Goal: Contribute content

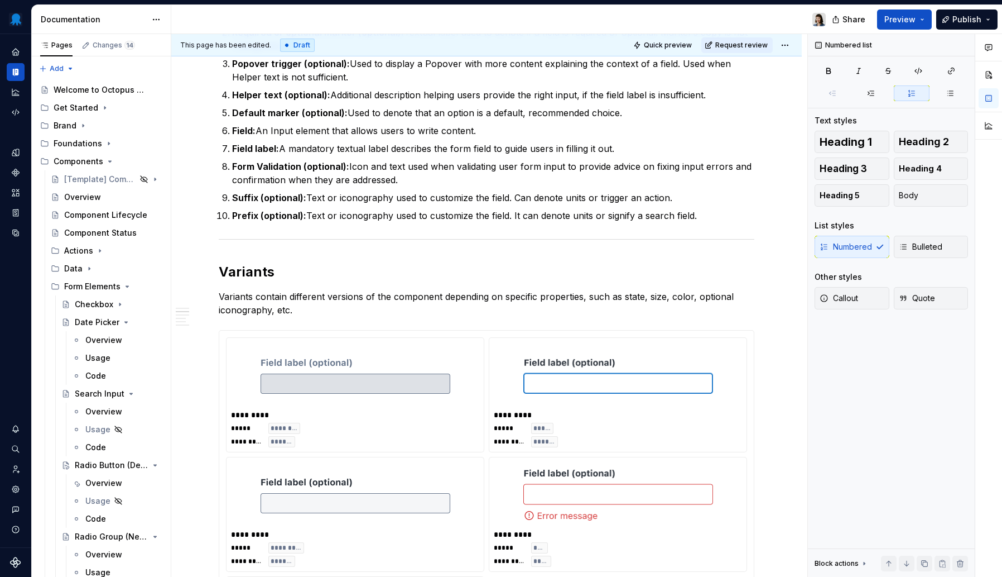
scroll to position [464, 0]
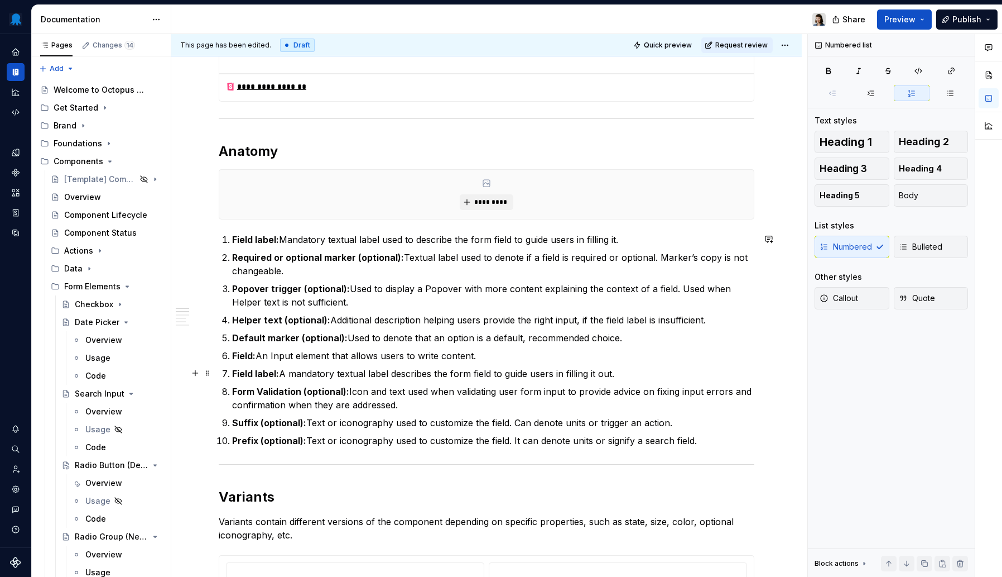
click at [580, 369] on p "Field label: A mandatory textual label describes the form field to guide users …" at bounding box center [493, 373] width 522 height 13
drag, startPoint x: 625, startPoint y: 375, endPoint x: 234, endPoint y: 372, distance: 390.7
click at [232, 372] on li "Field label: A mandatory textual label describes the form field to guide users …" at bounding box center [493, 373] width 522 height 13
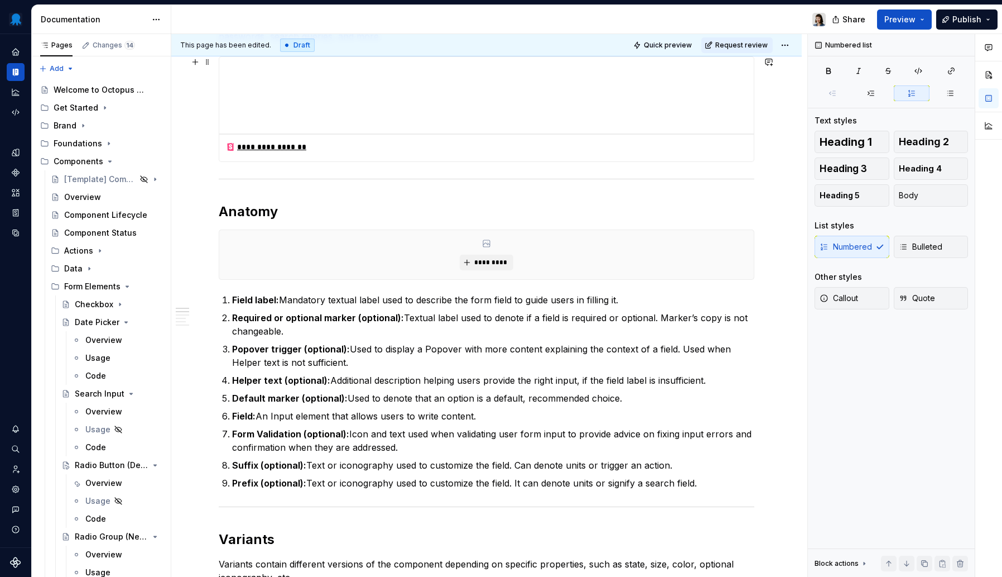
scroll to position [400, 0]
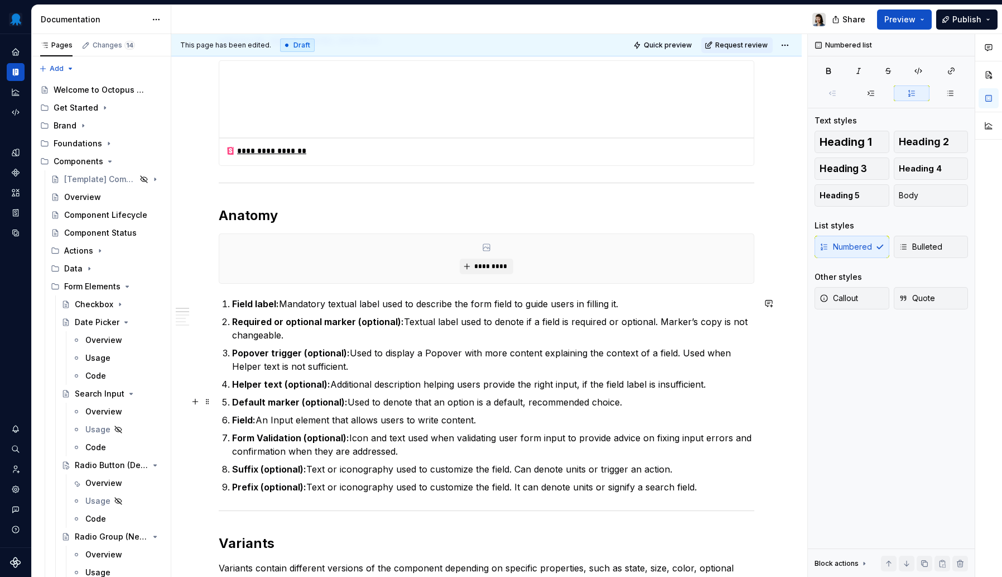
click at [301, 402] on strong "Default marker (optional):" at bounding box center [290, 401] width 116 height 11
click at [409, 407] on p "Default marker (optional): Used to denote that an option is a default, recommen…" at bounding box center [493, 401] width 522 height 13
click at [637, 398] on p "Default marker (optional): Used to denote that an option is a default, recommen…" at bounding box center [493, 401] width 522 height 13
click at [410, 410] on ol "Field label: Mandatory textual label used to describe the form field to guide u…" at bounding box center [493, 395] width 522 height 196
drag, startPoint x: 633, startPoint y: 402, endPoint x: 231, endPoint y: 403, distance: 402.4
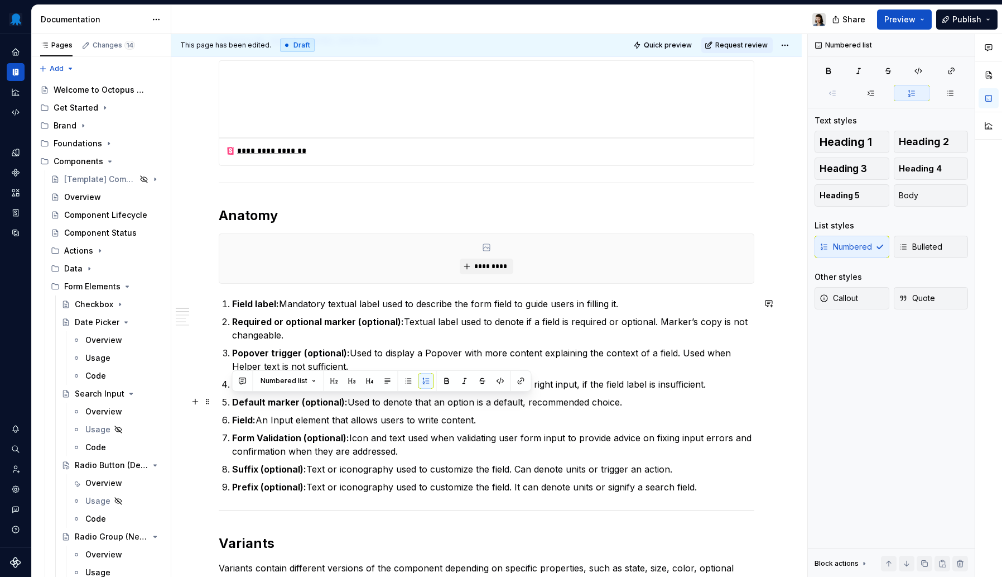
click at [232, 403] on li "Default marker (optional): Used to denote that an option is a default, recommen…" at bounding box center [493, 401] width 522 height 13
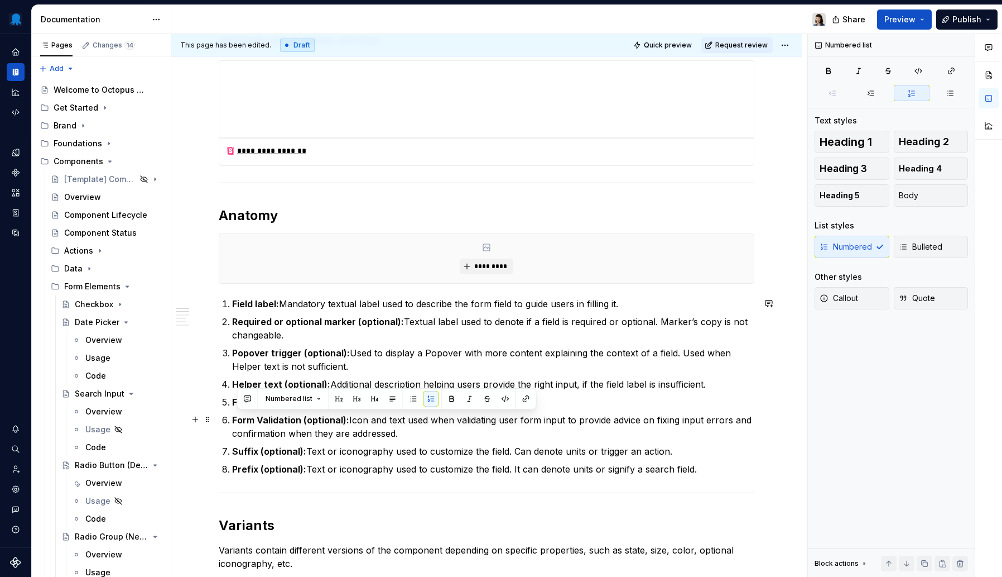
drag, startPoint x: 422, startPoint y: 435, endPoint x: 228, endPoint y: 420, distance: 194.8
click at [232, 420] on li "Form Validation (optional): Icon and text used when validating user form input …" at bounding box center [493, 426] width 522 height 27
click at [290, 419] on strong "Form Validation (optional):" at bounding box center [290, 419] width 117 height 11
drag, startPoint x: 349, startPoint y: 427, endPoint x: 219, endPoint y: 415, distance: 130.6
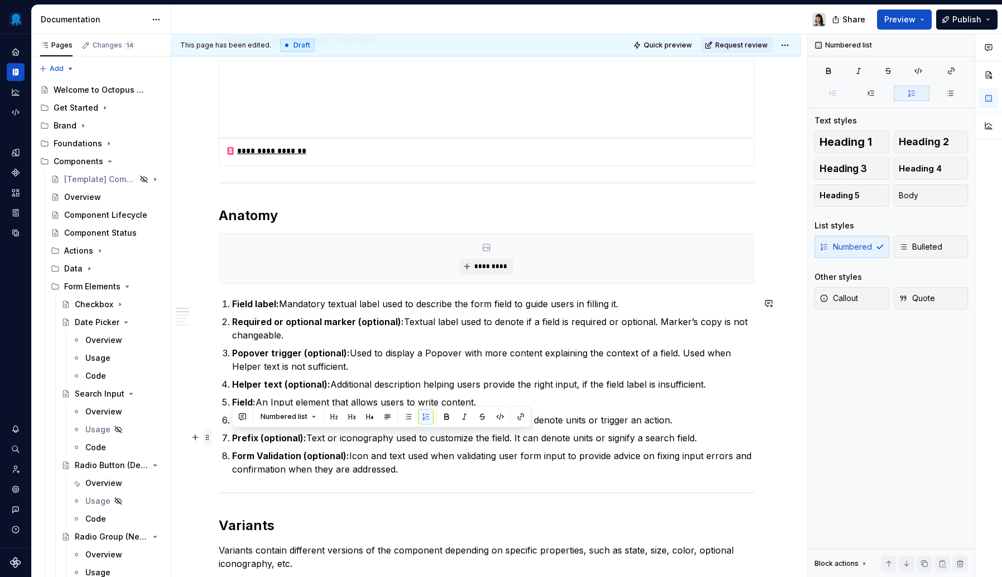
drag, startPoint x: 698, startPoint y: 438, endPoint x: 207, endPoint y: 435, distance: 491.2
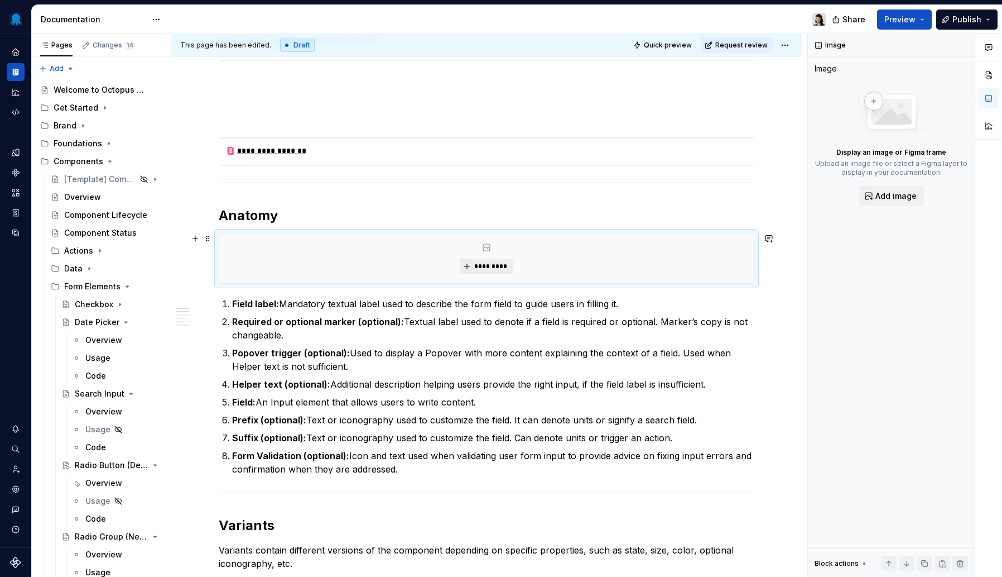
click at [483, 265] on span "*********" at bounding box center [491, 266] width 34 height 9
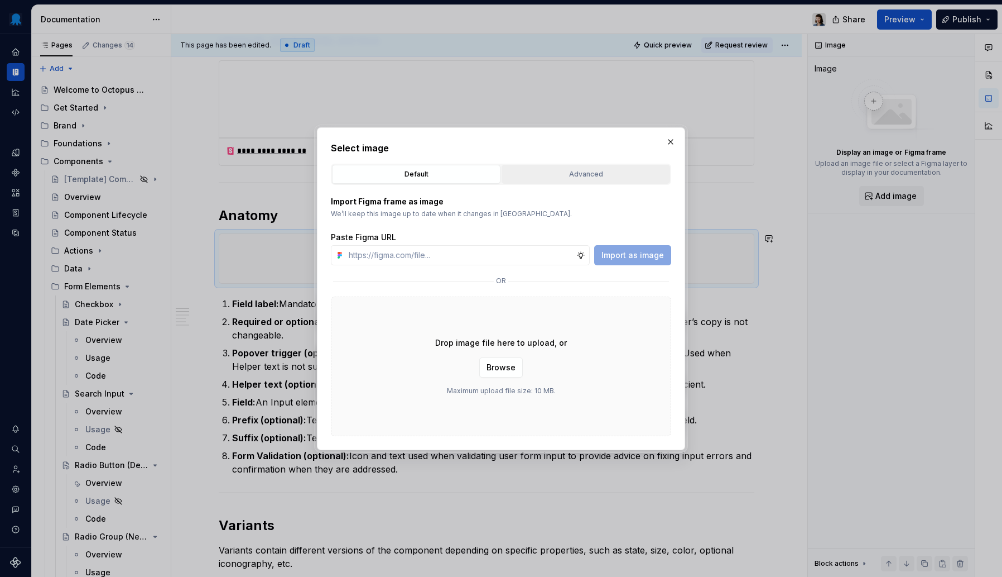
click at [577, 174] on div "Advanced" at bounding box center [586, 174] width 161 height 11
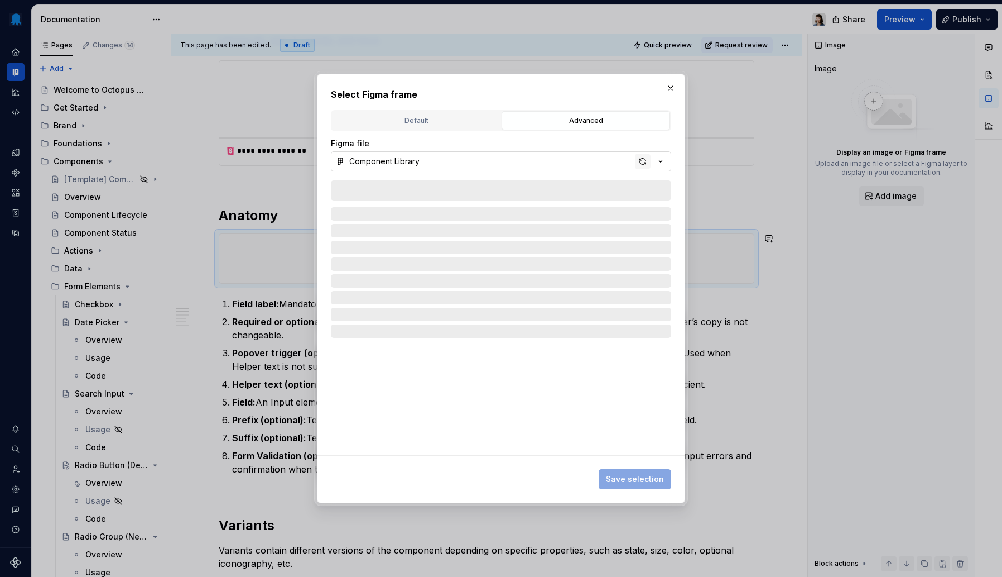
click at [641, 162] on div "button" at bounding box center [643, 161] width 16 height 16
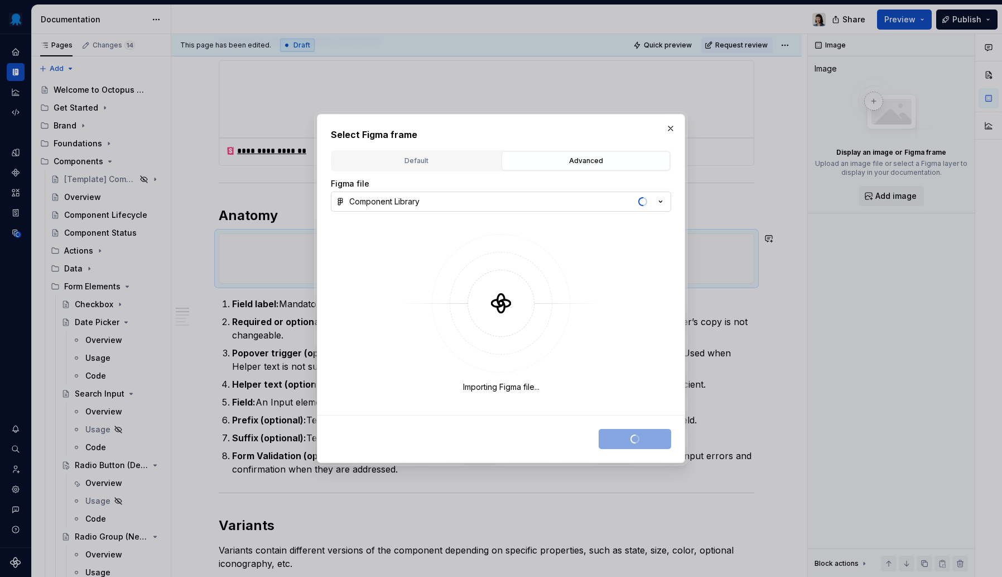
click at [626, 204] on button "Component Library" at bounding box center [501, 201] width 340 height 20
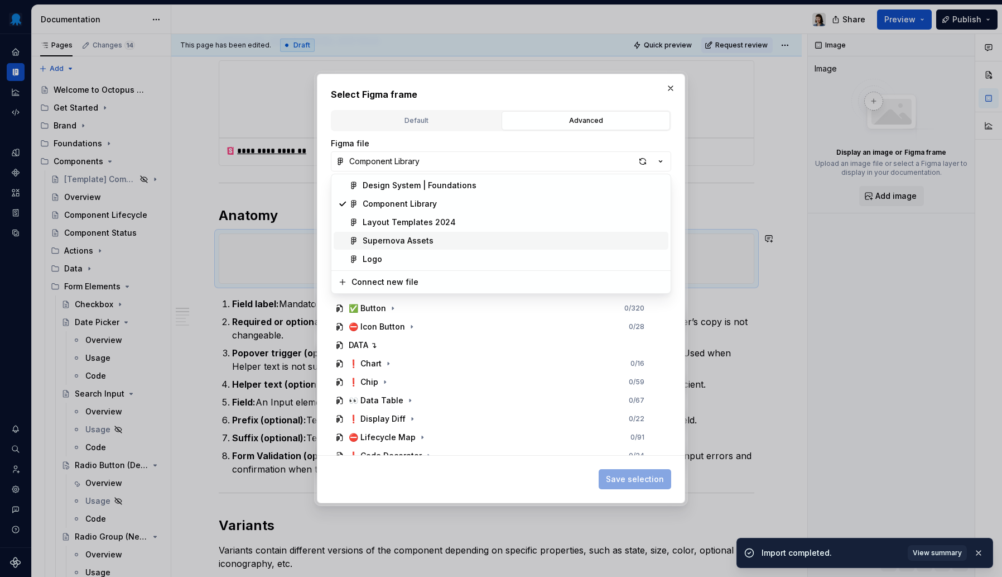
click at [421, 237] on div "Supernova Assets" at bounding box center [398, 240] width 71 height 11
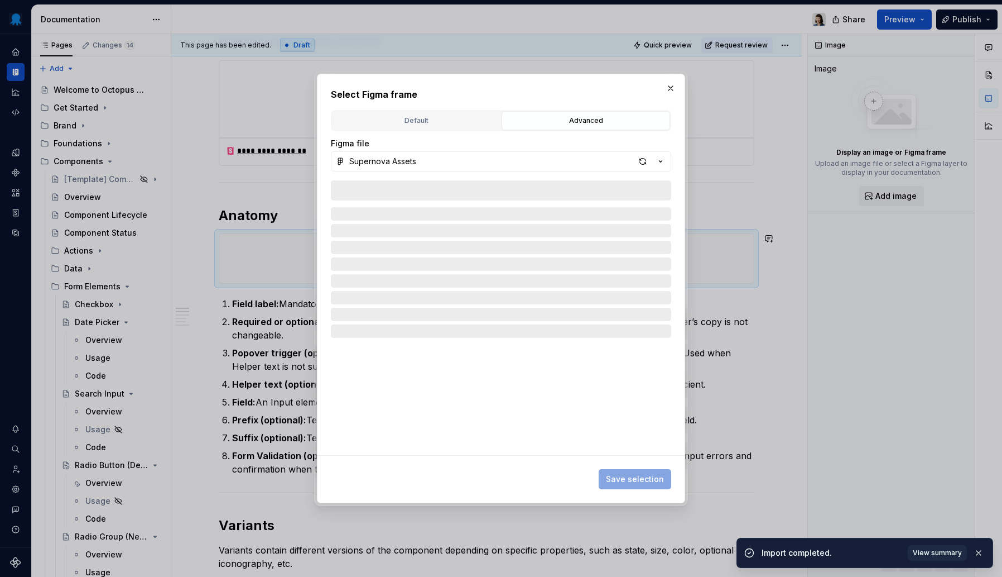
click at [644, 157] on div "button" at bounding box center [643, 161] width 16 height 16
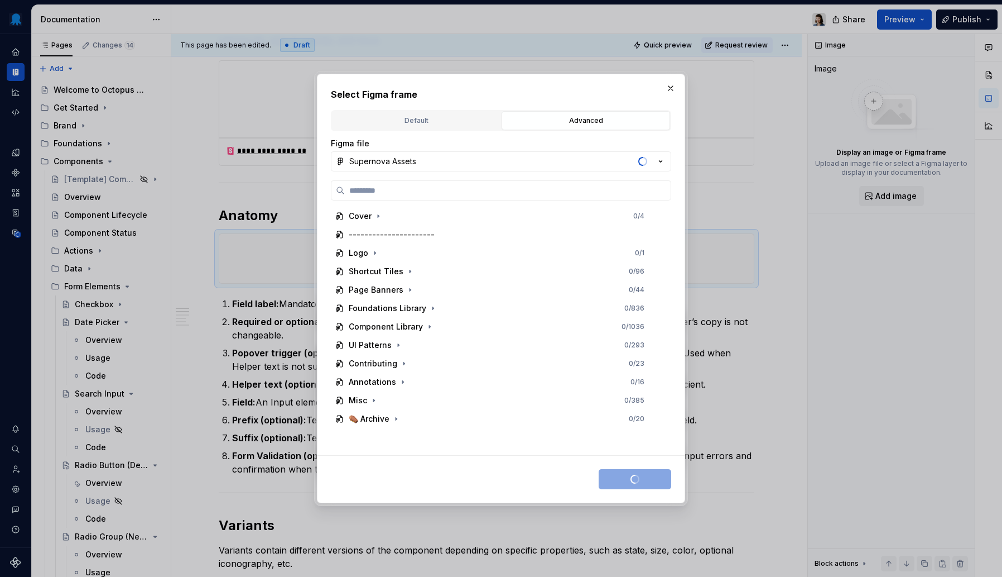
type textarea "*"
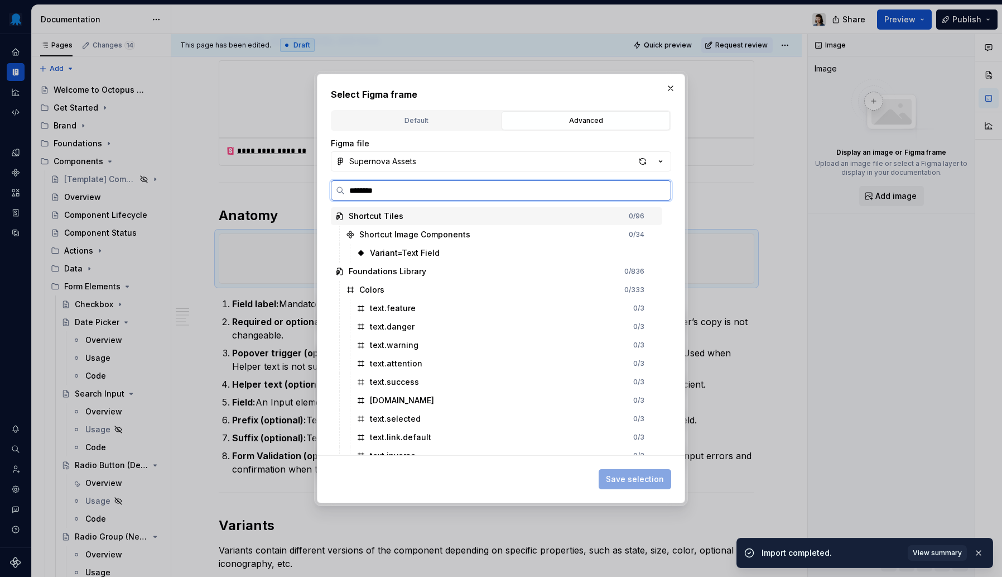
type input "*********"
type textarea "*"
type input "**********"
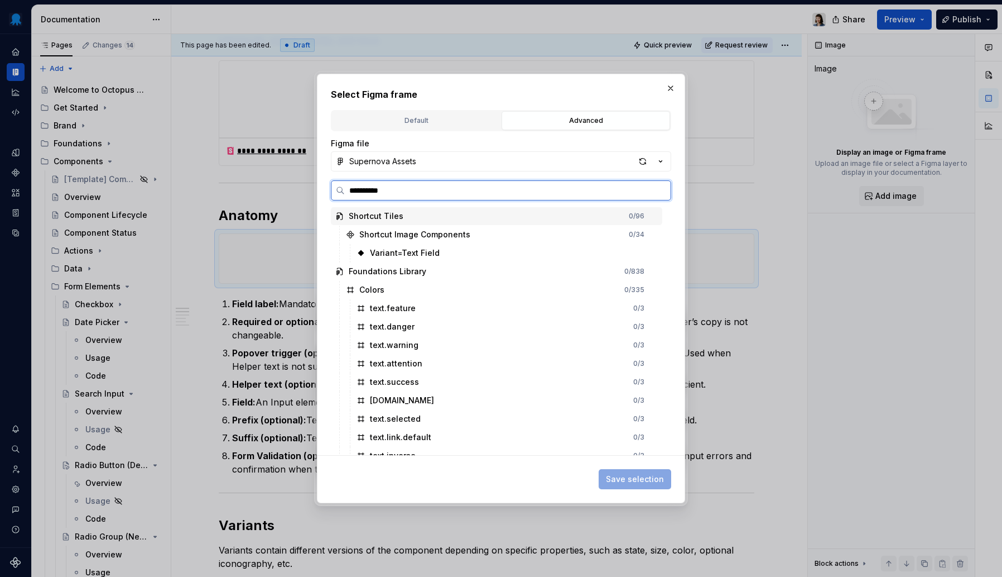
type textarea "*"
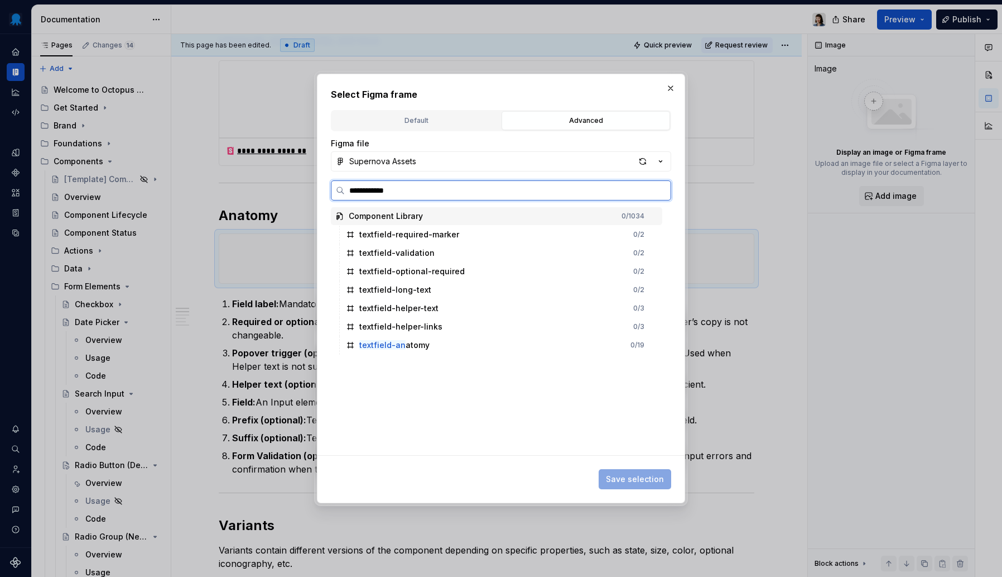
type input "**********"
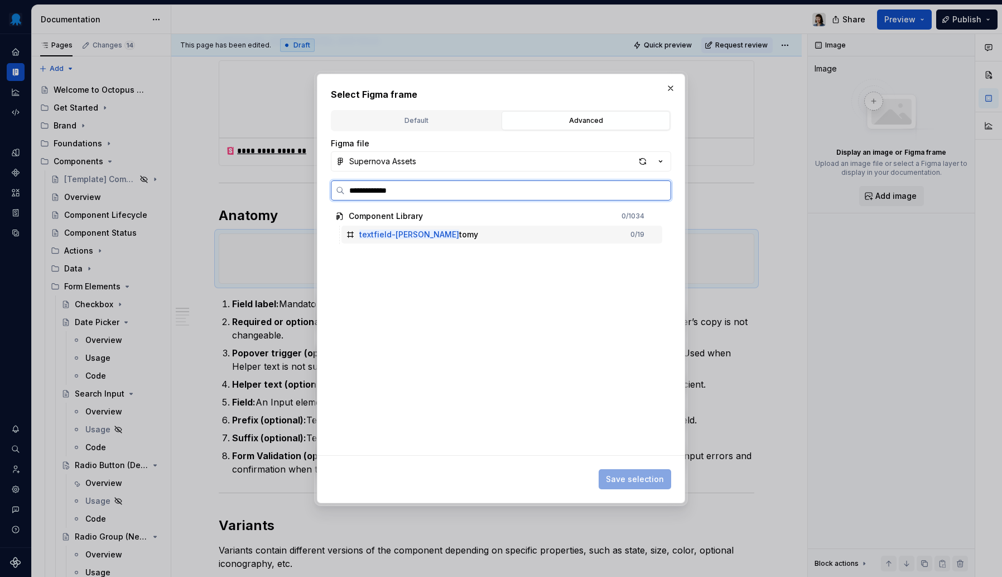
click at [492, 232] on div "textfield-[PERSON_NAME] 0 / 19" at bounding box center [502, 234] width 321 height 18
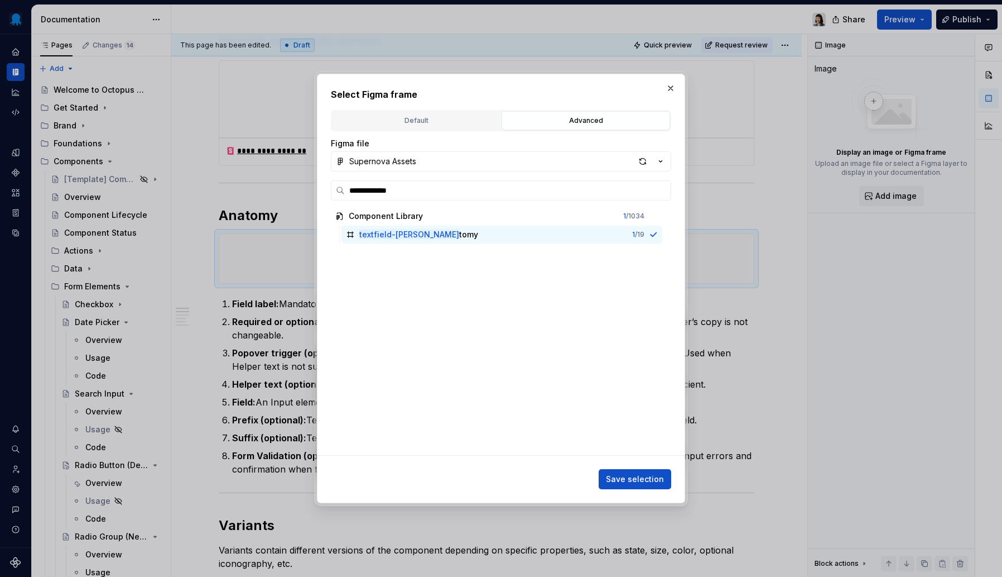
click at [655, 480] on span "Save selection" at bounding box center [635, 478] width 58 height 11
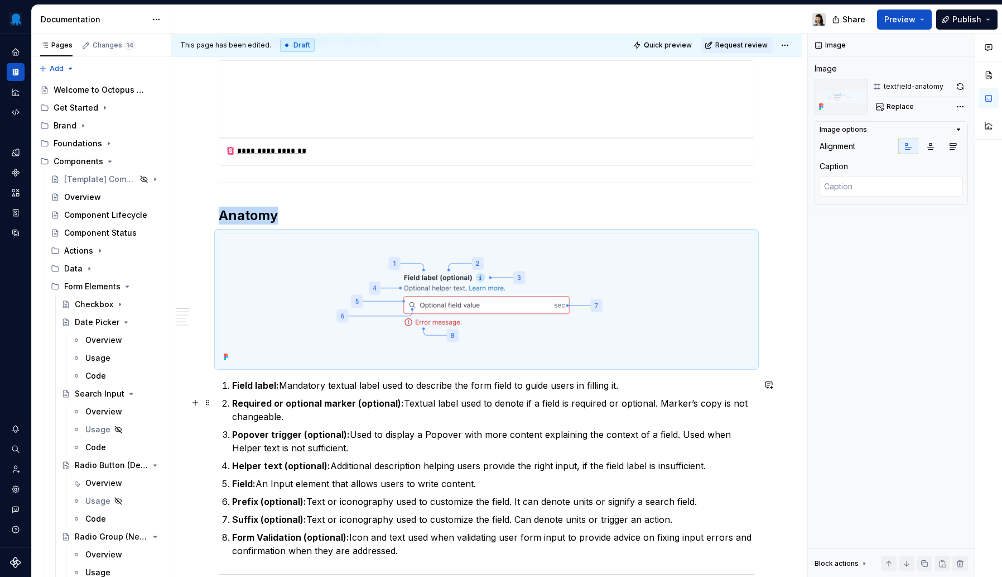
click at [516, 430] on p "Popover trigger (optional): Used to display a Popover with more content explain…" at bounding box center [493, 441] width 522 height 27
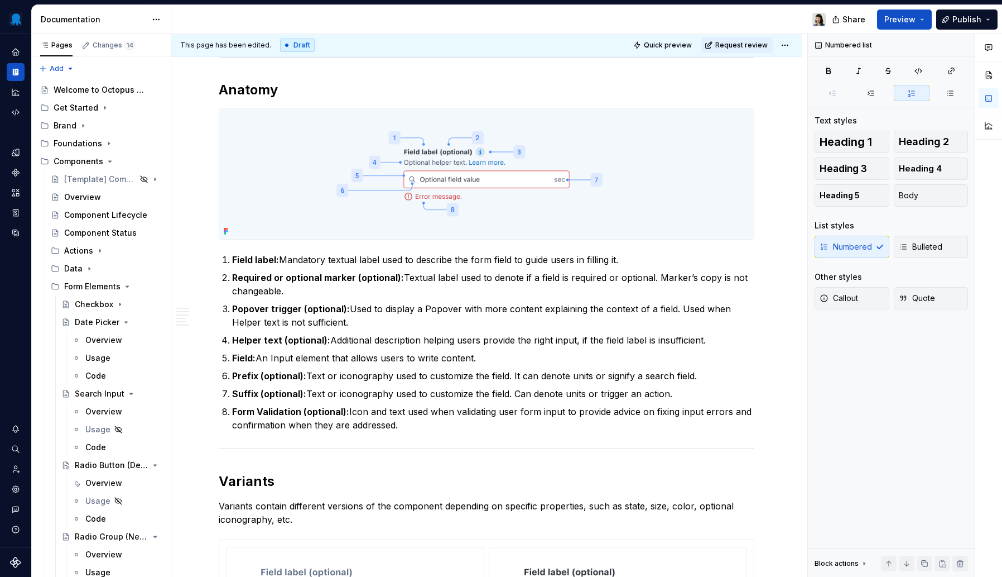
scroll to position [0, 0]
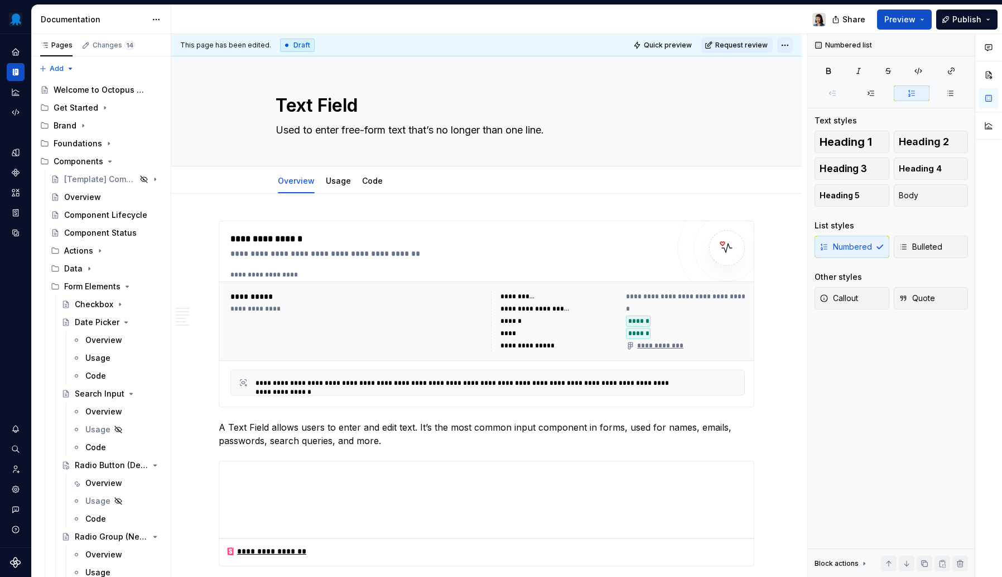
click at [789, 47] on html "Octopus Design System Design system data Documentation Share Preview Publish Pa…" at bounding box center [501, 288] width 1002 height 577
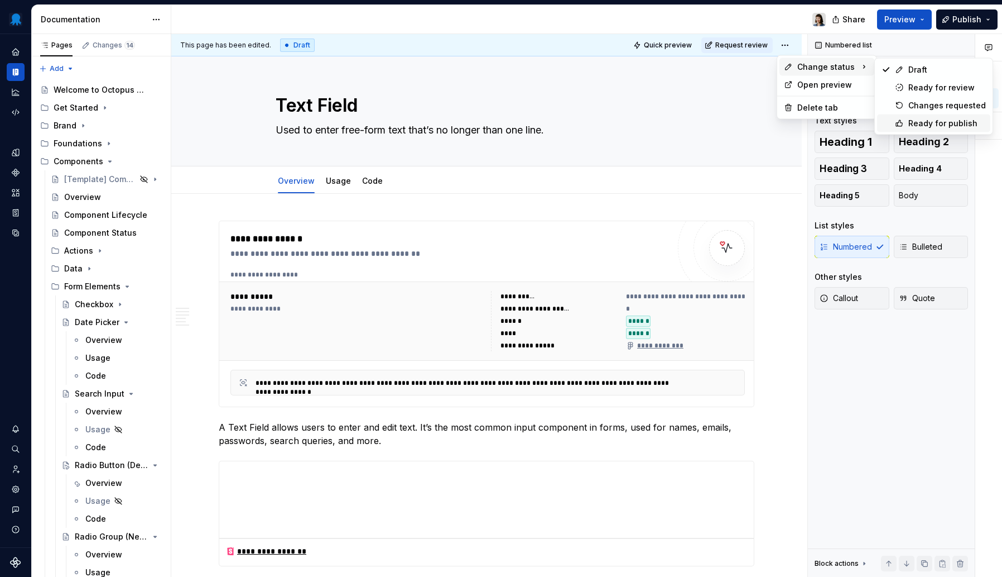
click at [902, 120] on icon at bounding box center [899, 123] width 9 height 9
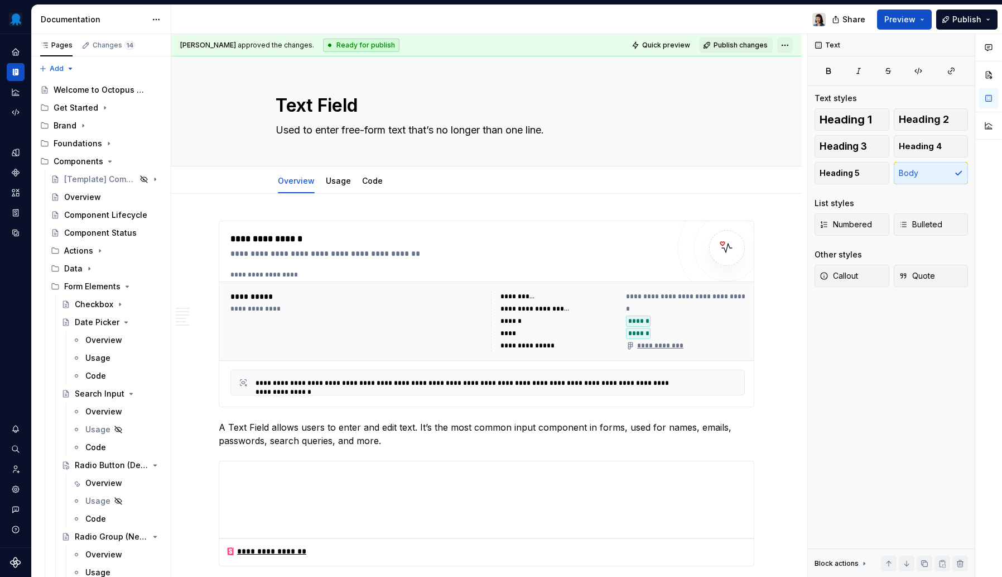
click at [781, 45] on html "Octopus Design System Design system data Documentation Share Preview Publish Pa…" at bounding box center [501, 288] width 1002 height 577
click at [899, 16] on html "Octopus Design System Design system data Documentation Share Preview Publish Pa…" at bounding box center [501, 288] width 1002 height 577
click at [899, 18] on span "Preview" at bounding box center [900, 19] width 31 height 11
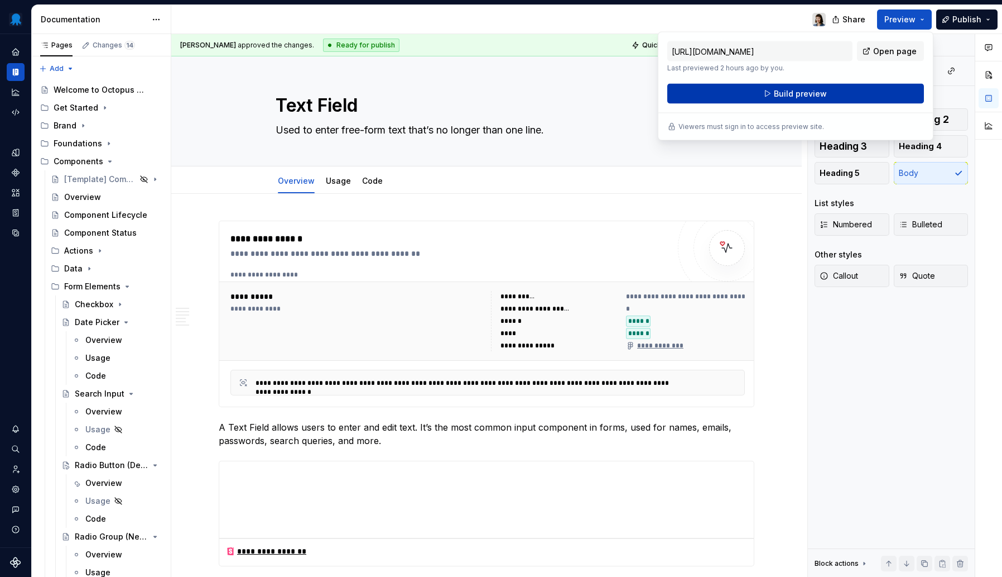
click at [795, 90] on span "Build preview" at bounding box center [800, 93] width 53 height 11
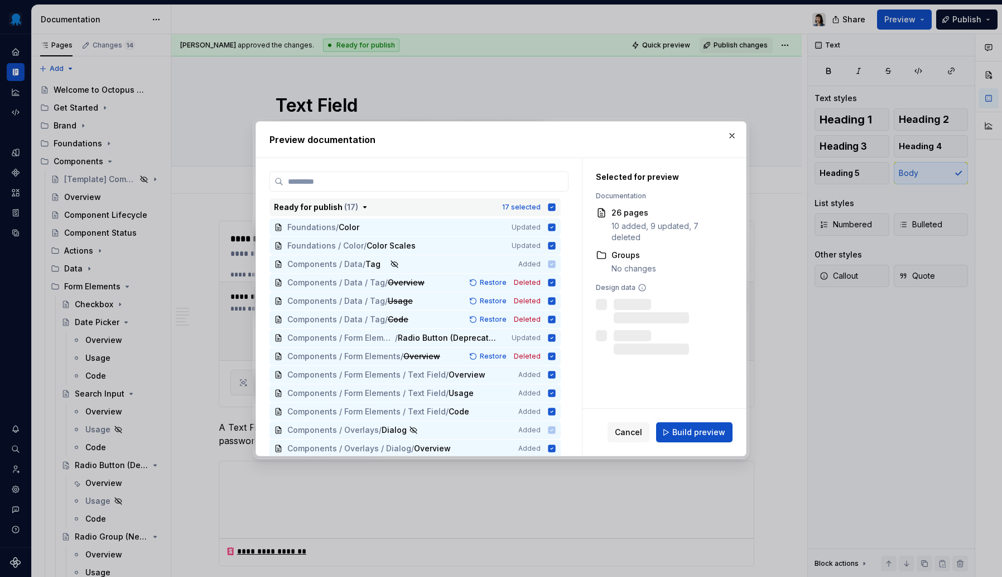
click at [553, 205] on icon "button" at bounding box center [552, 206] width 7 height 7
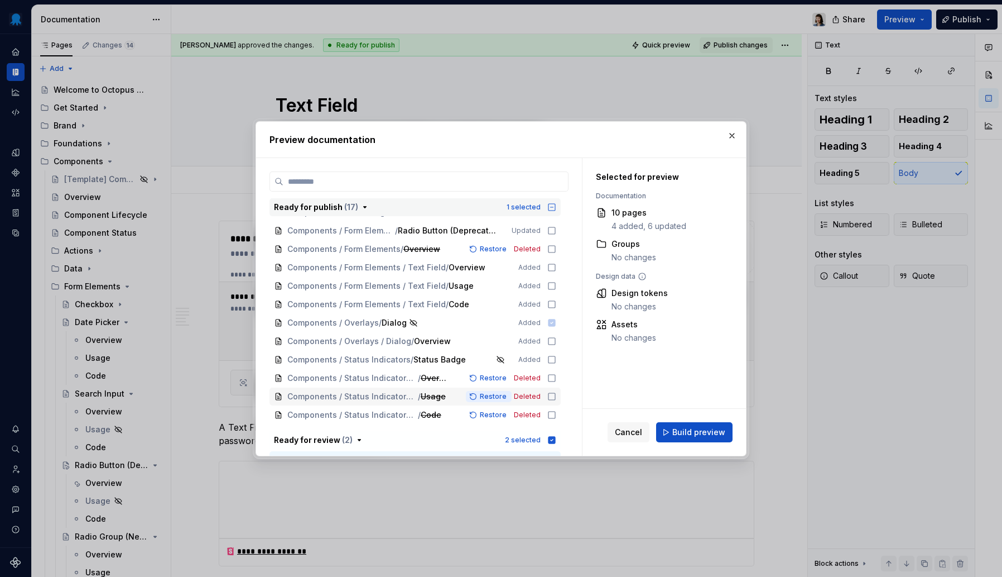
scroll to position [269, 0]
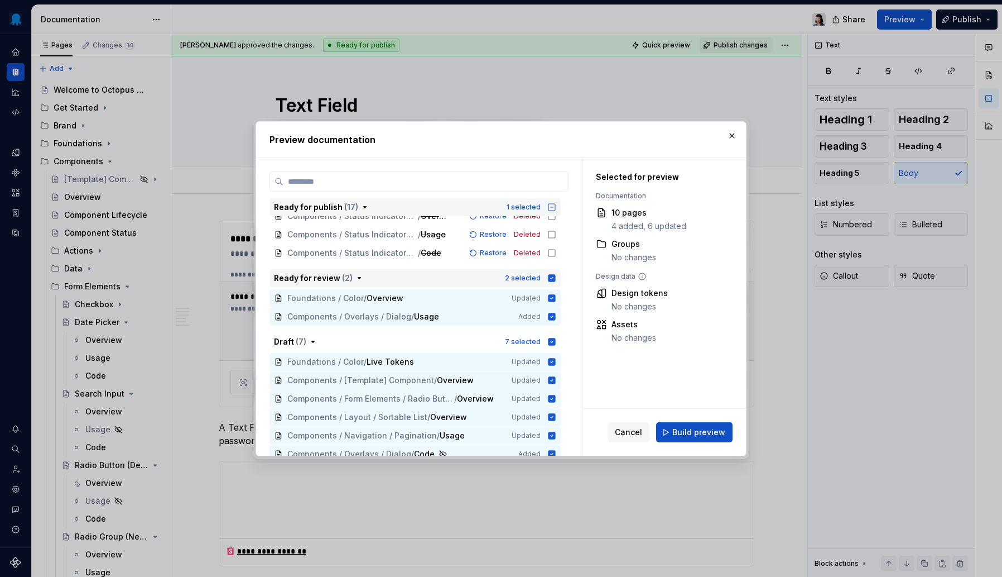
click at [552, 281] on icon "button" at bounding box center [552, 277] width 7 height 7
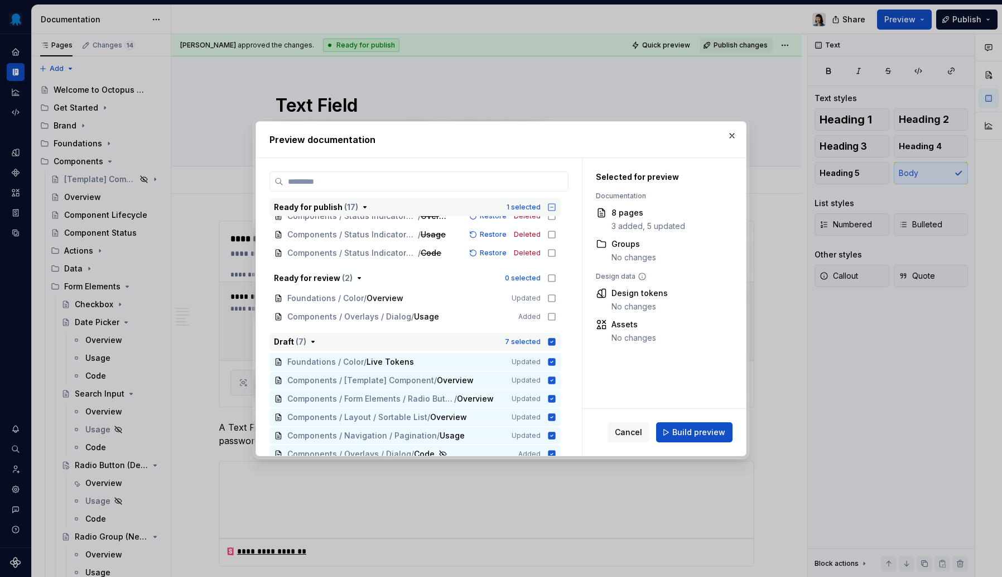
click at [554, 342] on icon "button" at bounding box center [552, 341] width 7 height 7
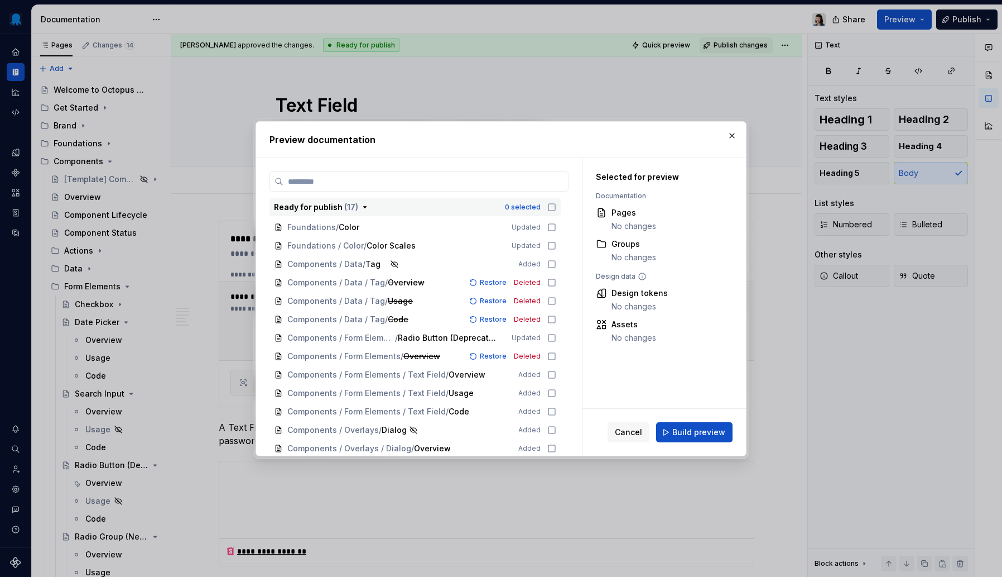
scroll to position [99, 0]
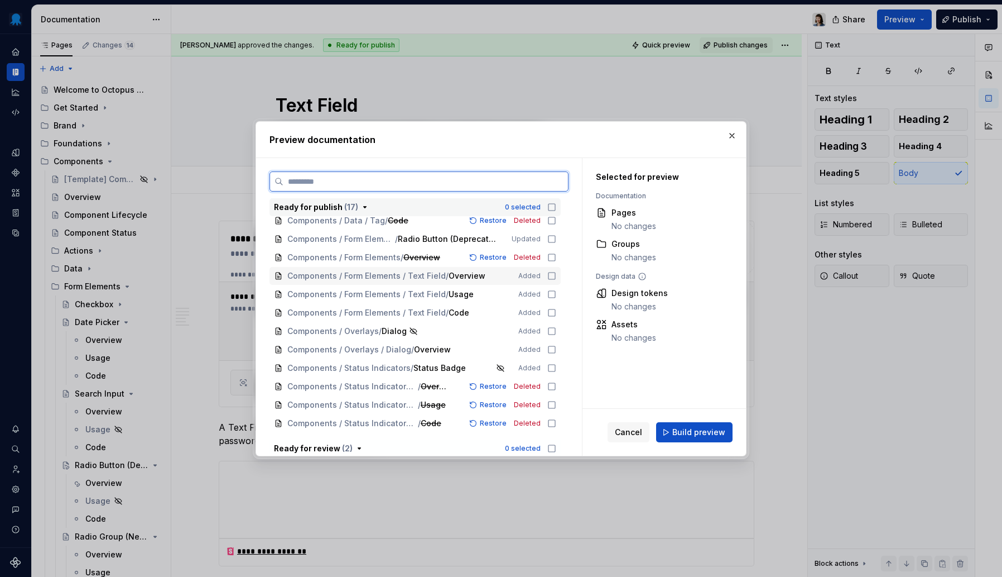
click at [550, 277] on icon at bounding box center [552, 275] width 9 height 9
click at [551, 256] on icon at bounding box center [552, 257] width 9 height 9
click at [551, 295] on icon at bounding box center [552, 294] width 9 height 9
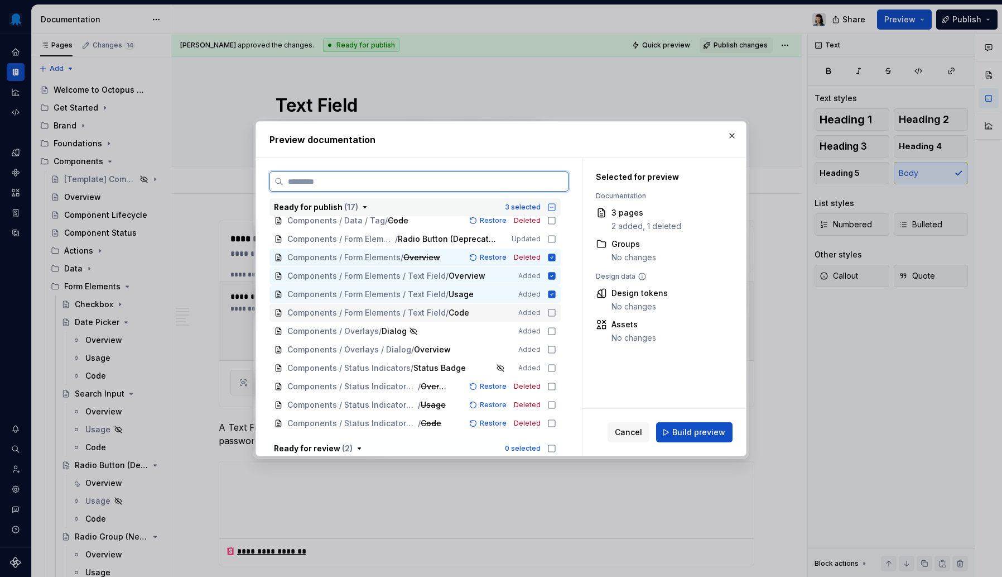
click at [551, 311] on icon at bounding box center [552, 312] width 9 height 9
click at [552, 237] on icon at bounding box center [552, 238] width 9 height 9
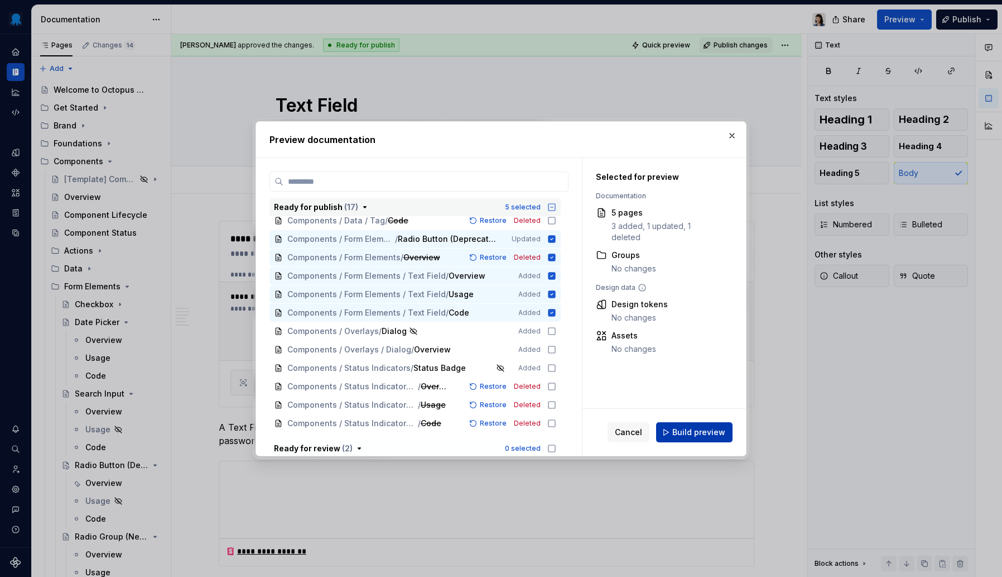
click at [714, 435] on span "Build preview" at bounding box center [699, 431] width 53 height 11
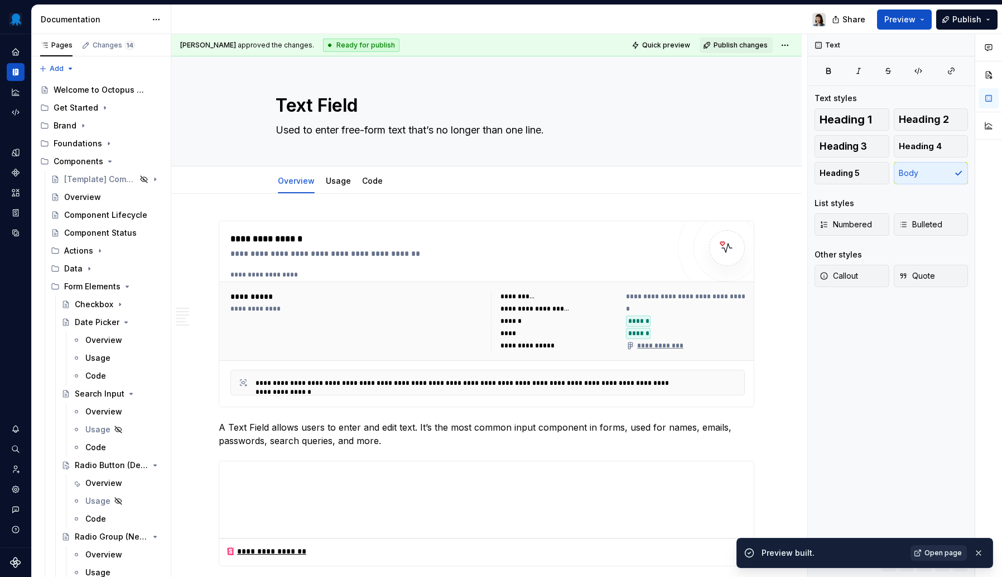
click at [950, 551] on span "Open page" at bounding box center [943, 552] width 37 height 9
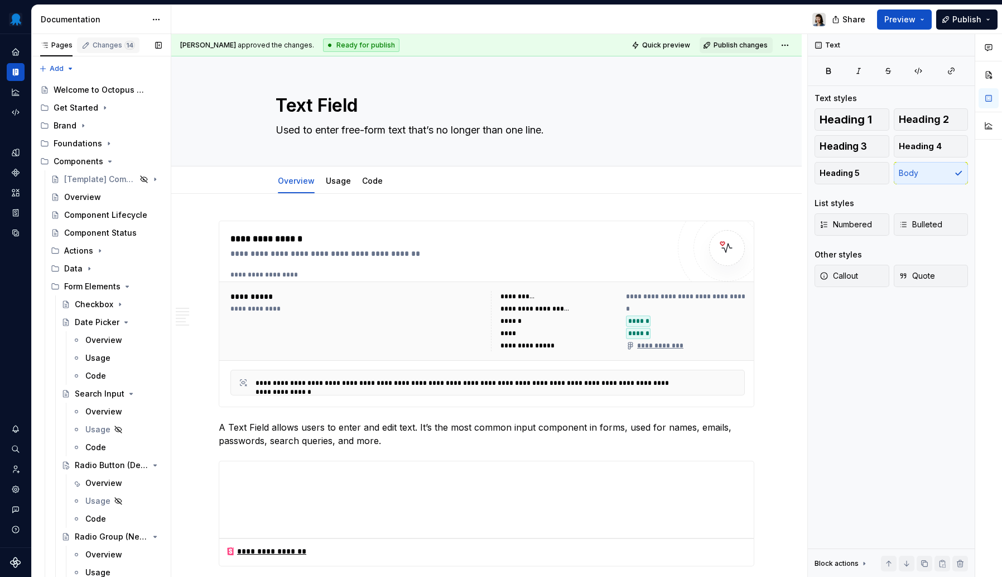
click at [97, 50] on div "Changes 14" at bounding box center [108, 45] width 63 height 16
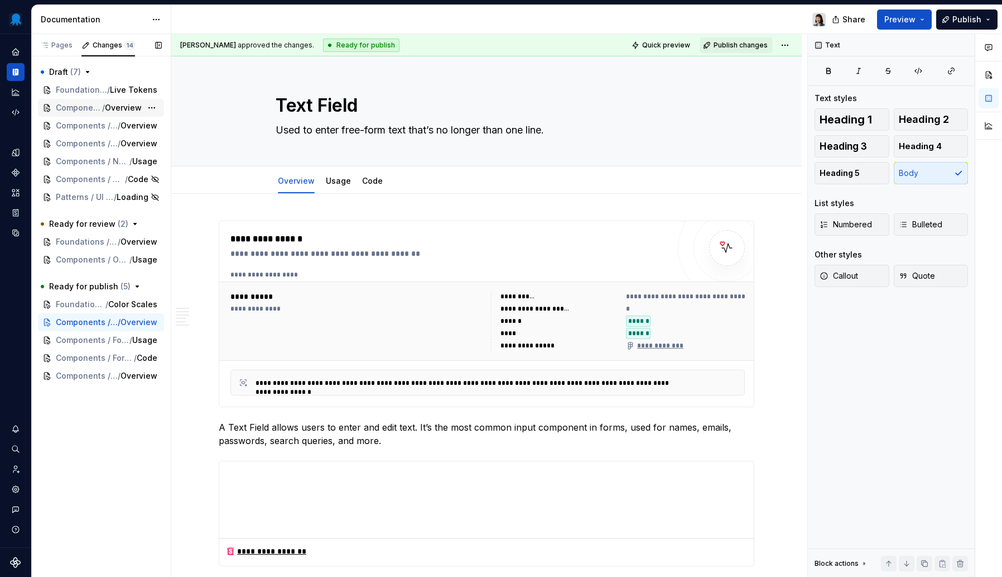
click at [121, 110] on span "Overview" at bounding box center [123, 107] width 37 height 11
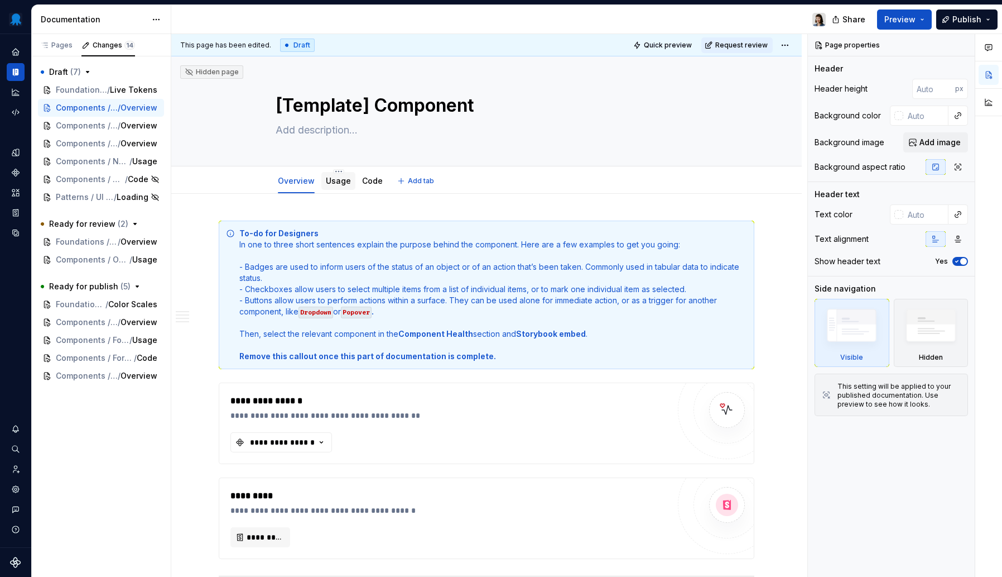
click at [335, 179] on link "Usage" at bounding box center [338, 180] width 25 height 9
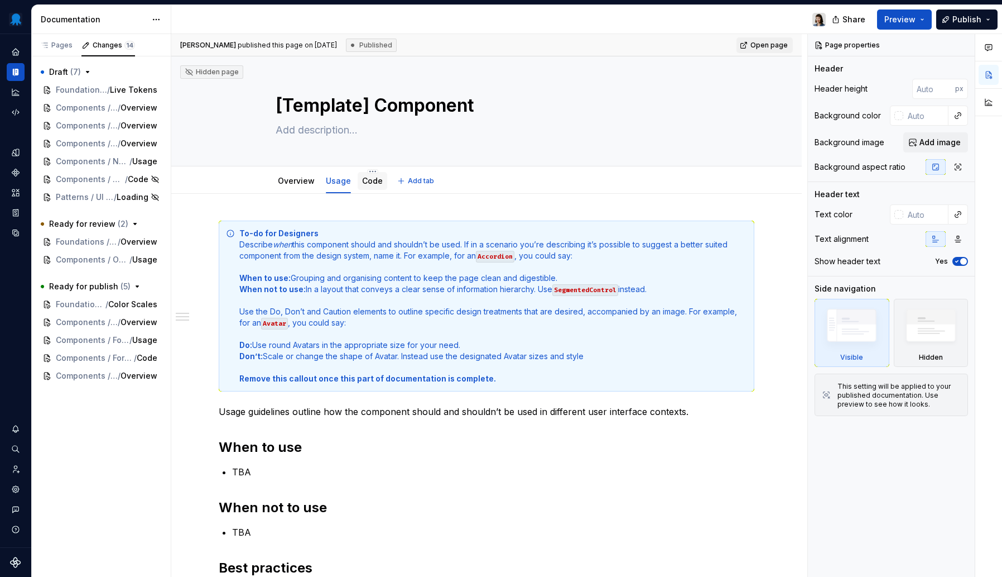
click at [370, 187] on div "Code" at bounding box center [372, 180] width 21 height 13
click at [375, 181] on link "Code" at bounding box center [372, 180] width 21 height 9
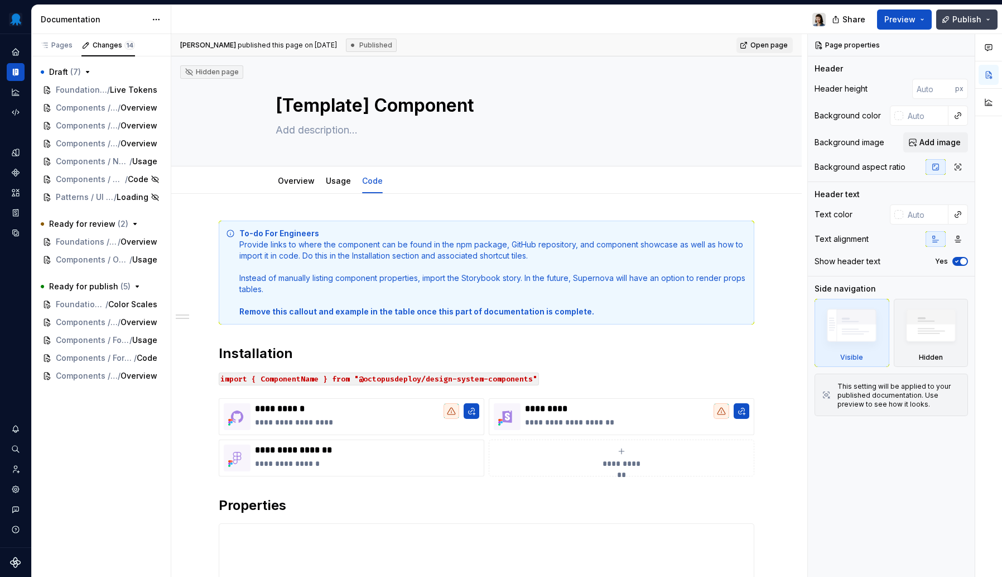
click at [953, 21] on button "Publish" at bounding box center [967, 19] width 61 height 20
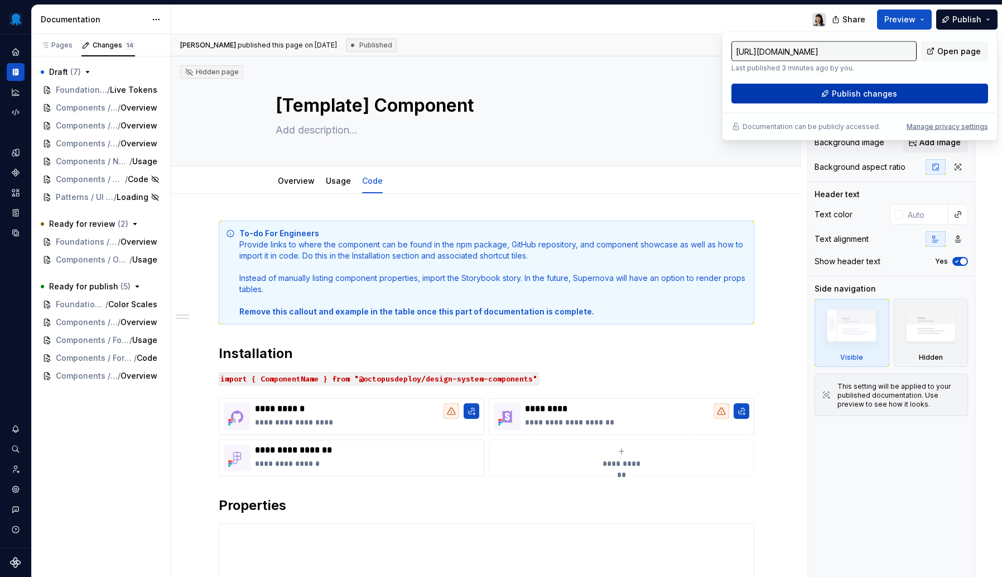
click at [903, 95] on button "Publish changes" at bounding box center [860, 94] width 257 height 20
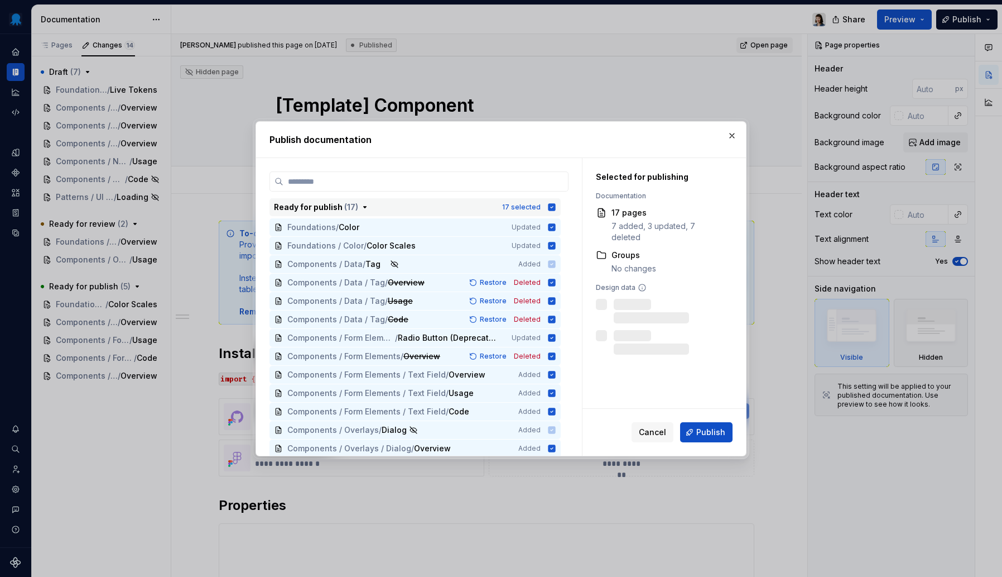
click at [552, 203] on icon "button" at bounding box center [552, 207] width 9 height 9
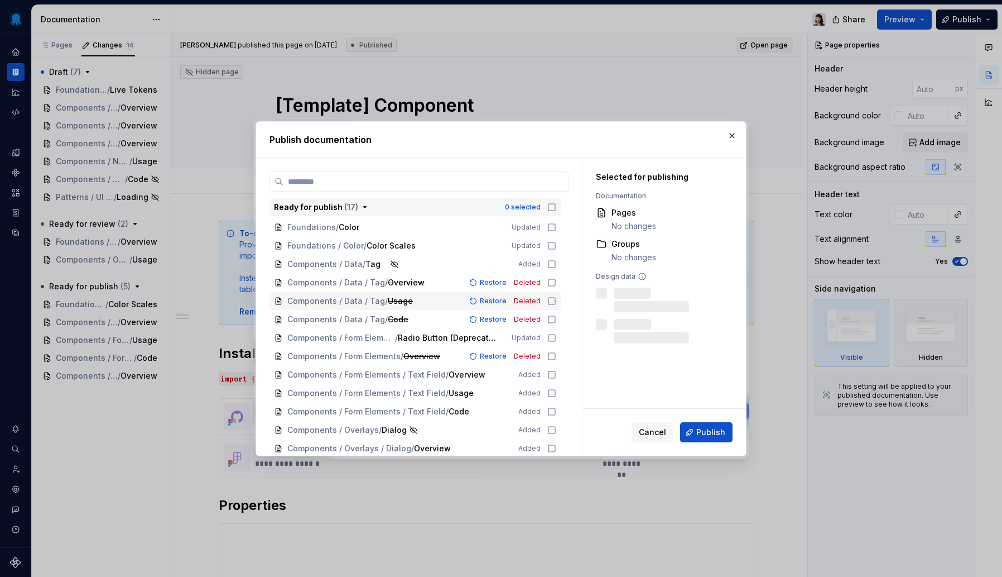
scroll to position [295, 0]
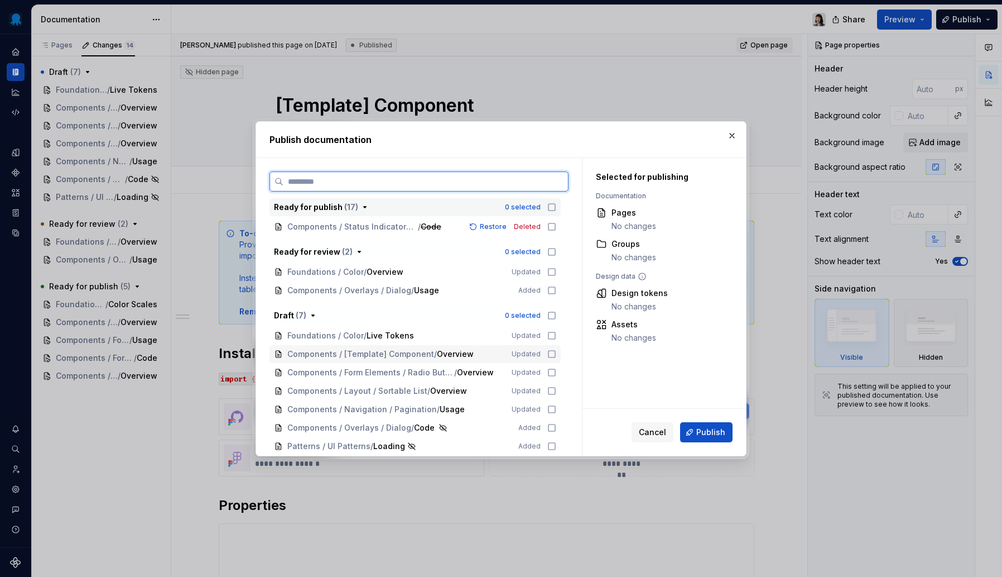
click at [554, 352] on icon at bounding box center [552, 353] width 9 height 9
click at [553, 372] on icon at bounding box center [552, 372] width 9 height 9
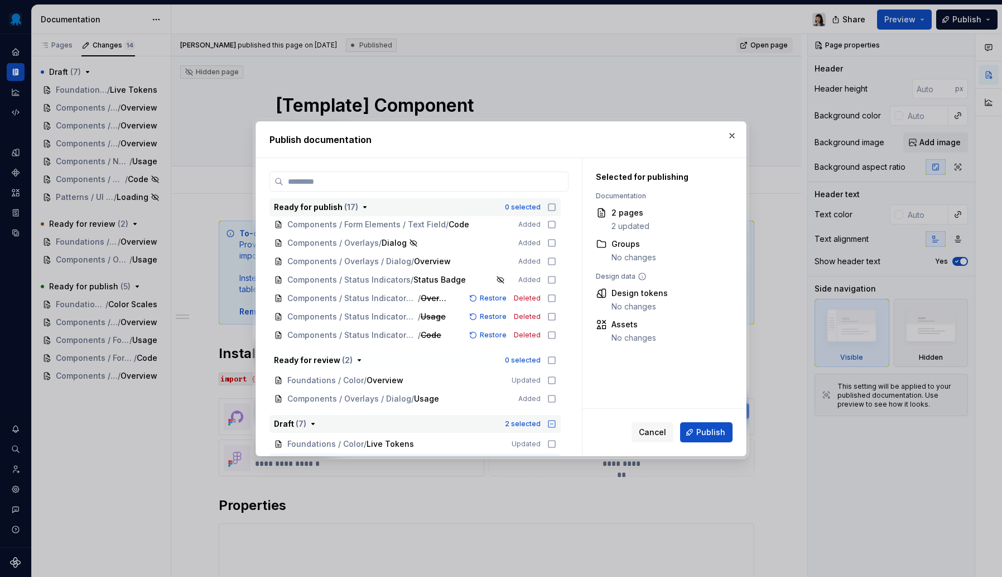
scroll to position [189, 0]
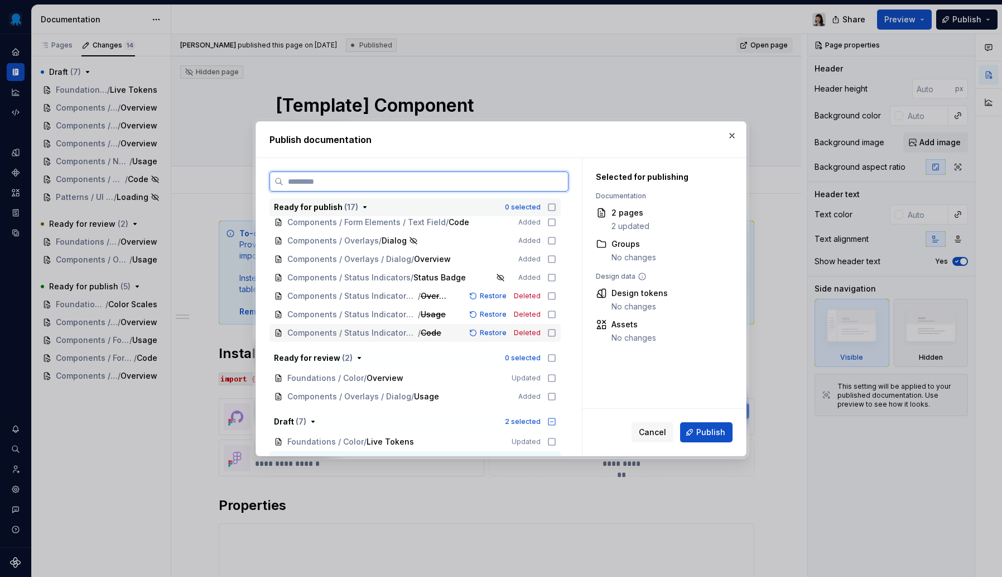
click at [554, 333] on icon at bounding box center [552, 332] width 9 height 9
click at [552, 313] on icon at bounding box center [552, 314] width 9 height 9
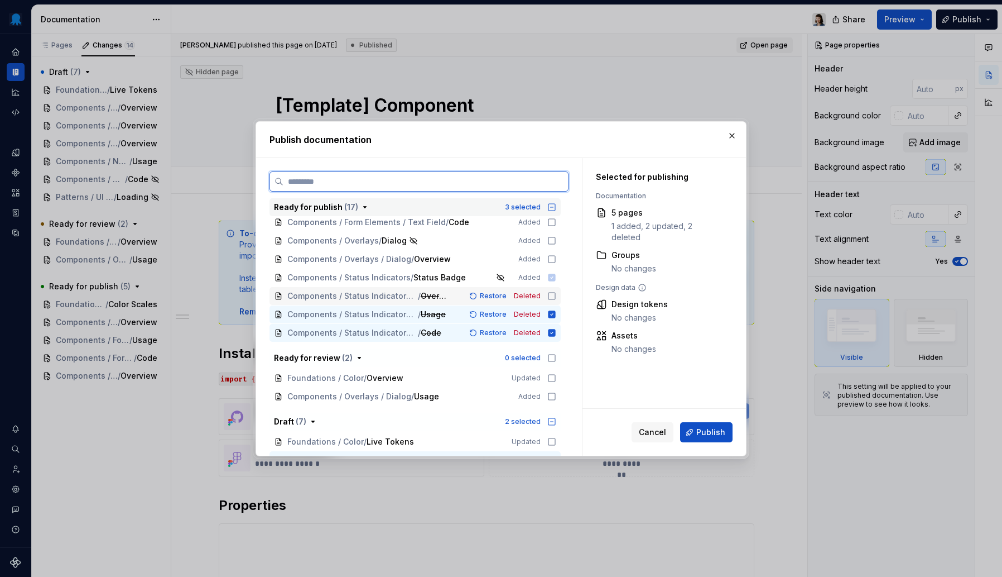
click at [552, 294] on icon at bounding box center [552, 295] width 9 height 9
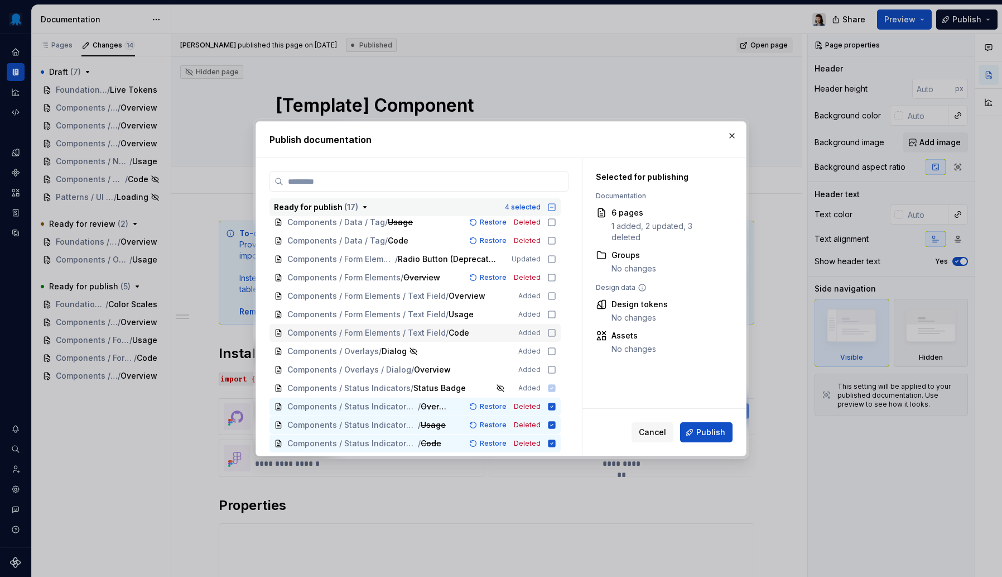
scroll to position [63, 0]
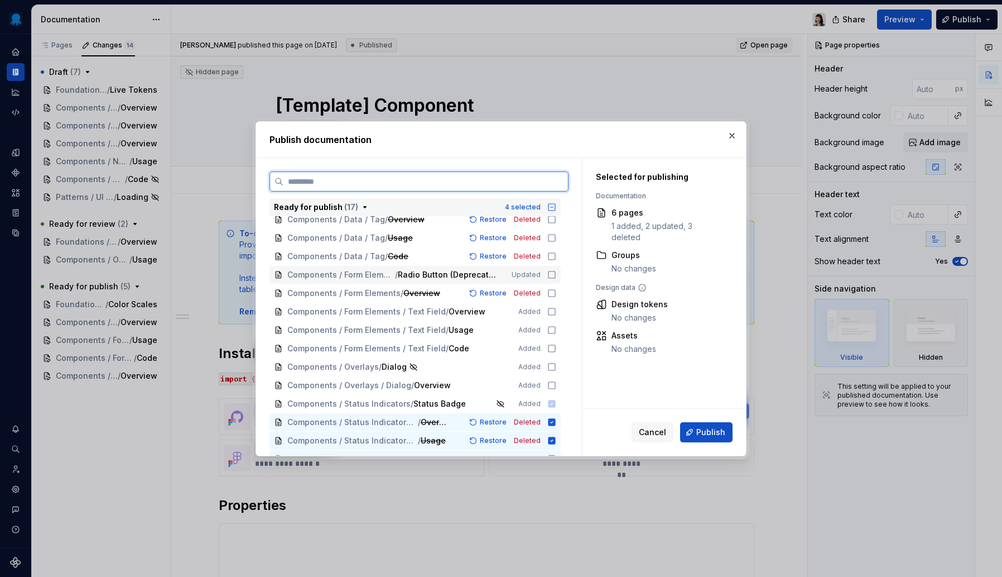
click at [555, 275] on icon at bounding box center [552, 274] width 9 height 9
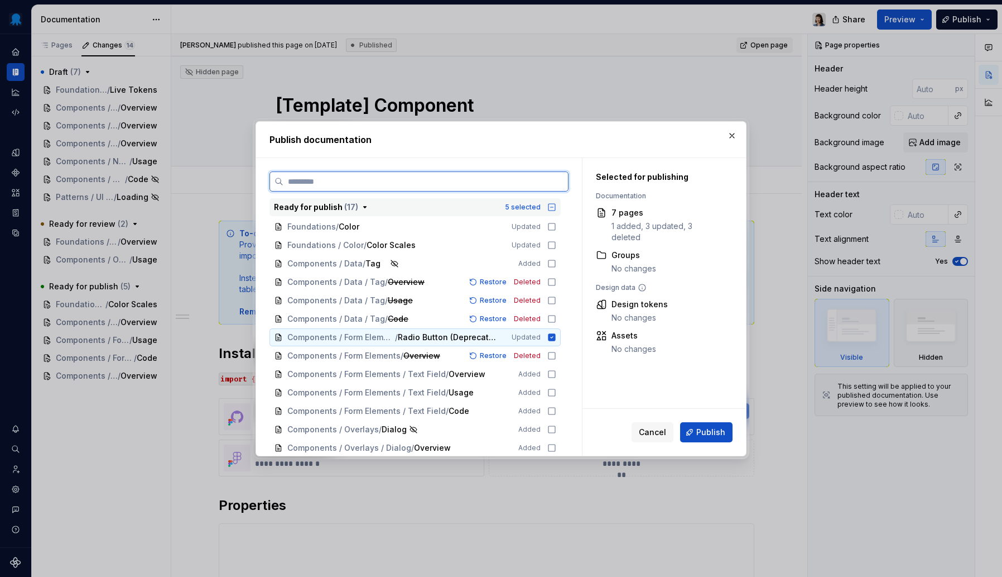
scroll to position [0, 0]
click at [553, 316] on icon at bounding box center [552, 319] width 7 height 7
click at [551, 297] on icon at bounding box center [552, 300] width 7 height 7
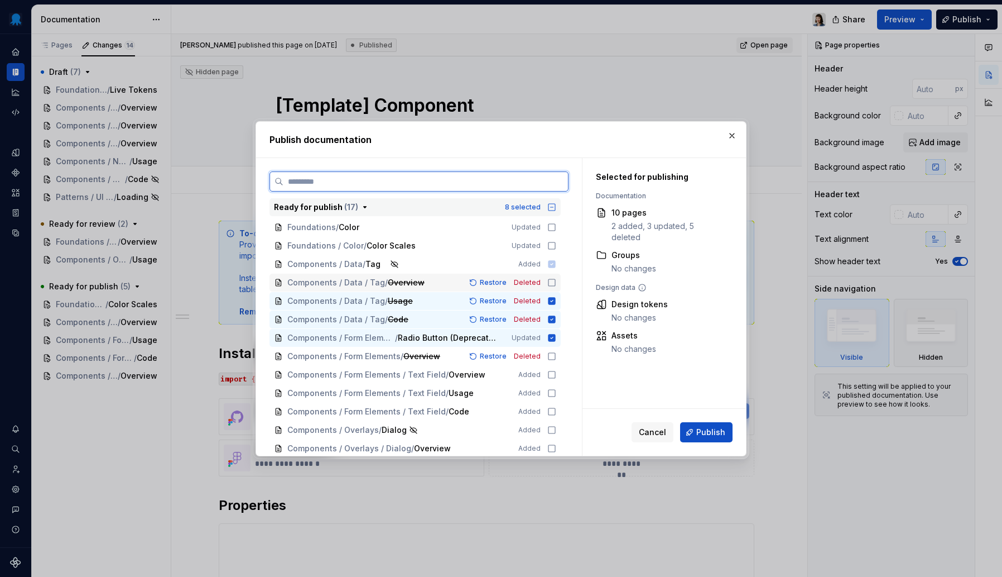
click at [553, 283] on icon at bounding box center [552, 282] width 9 height 9
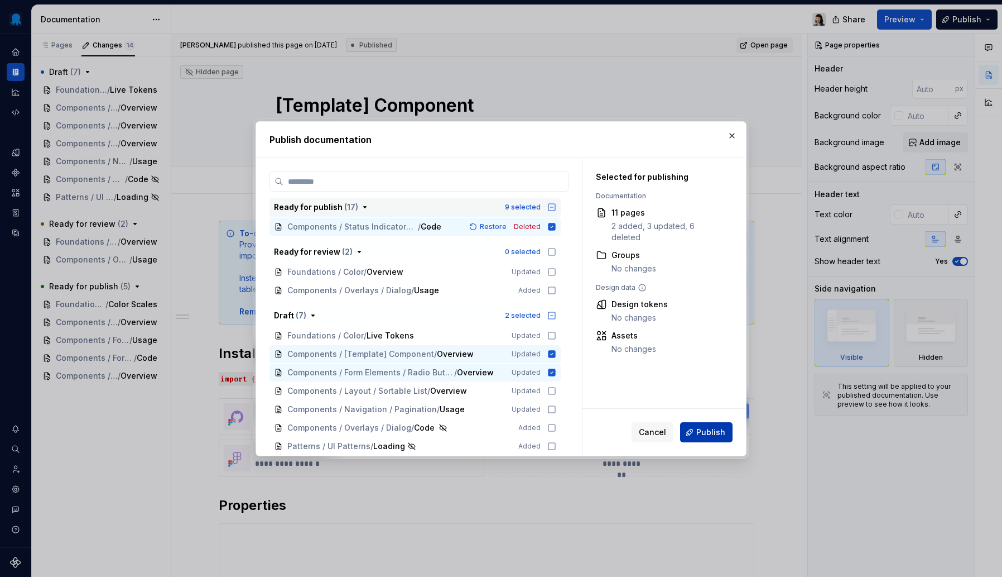
click at [697, 422] on button "Publish" at bounding box center [706, 432] width 52 height 20
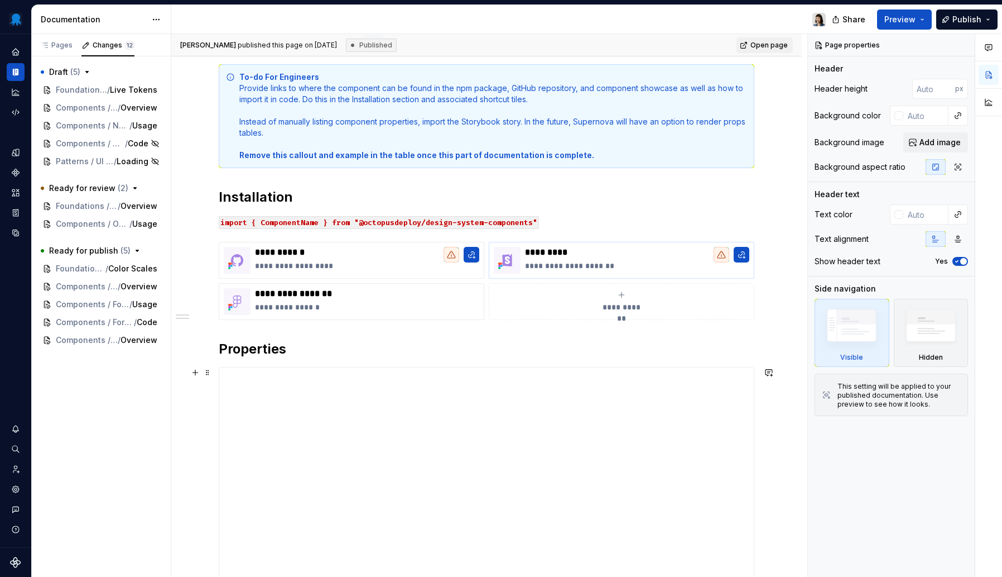
scroll to position [0, 0]
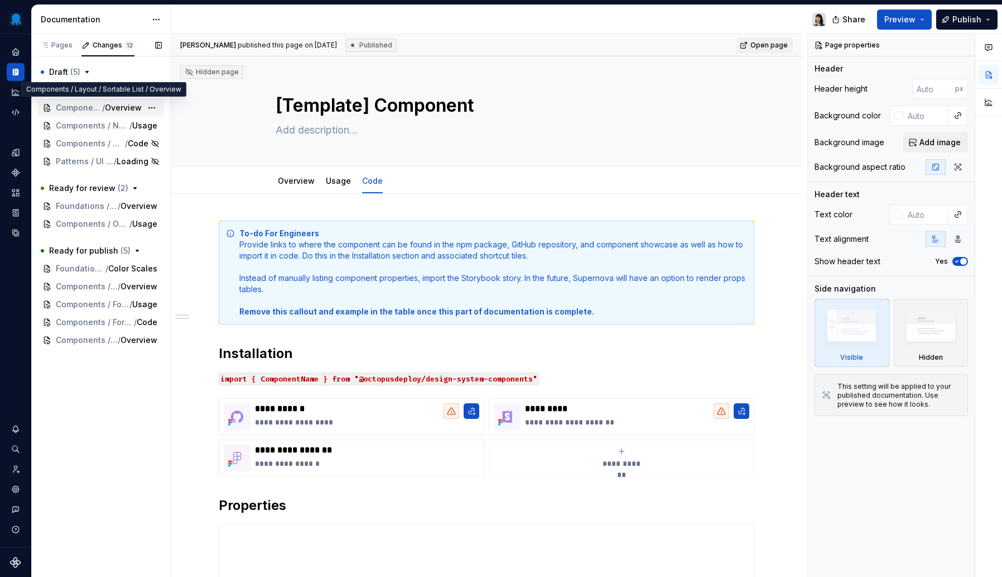
click at [109, 108] on span "Overview" at bounding box center [123, 107] width 37 height 11
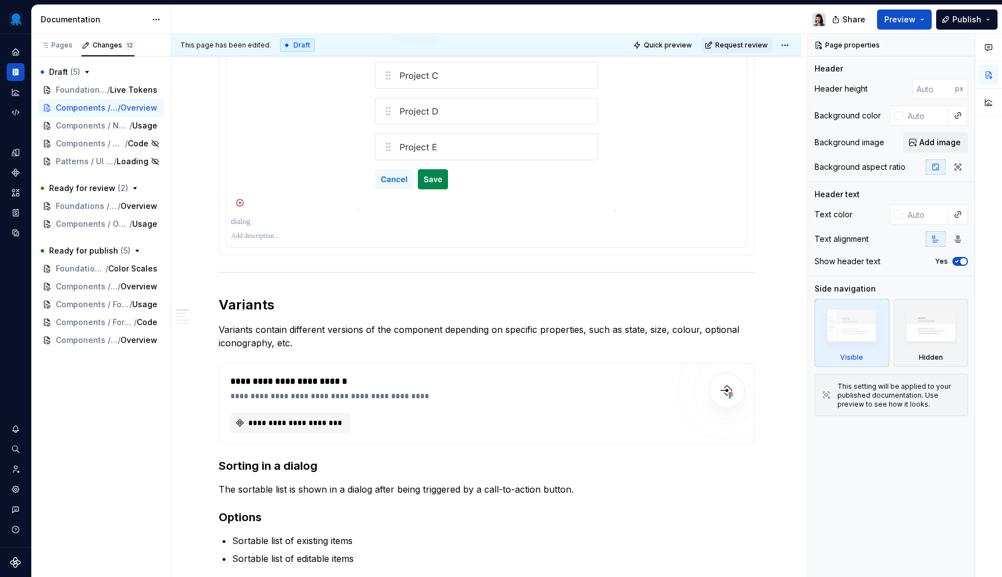
scroll to position [752, 0]
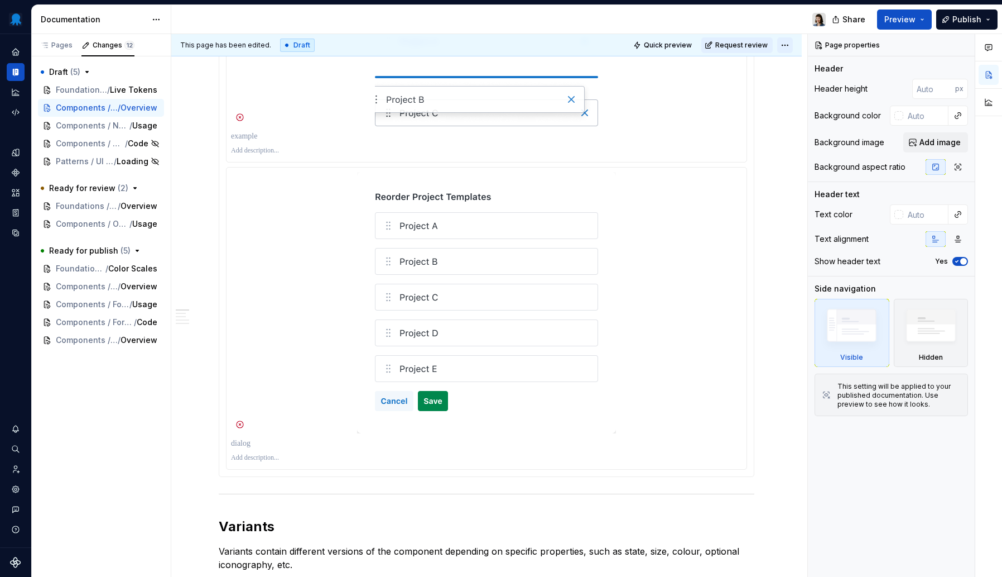
click at [785, 48] on html "Octopus Design System Design system data Documentation Share Preview Publish Pa…" at bounding box center [501, 288] width 1002 height 577
click at [767, 191] on html "Octopus Design System Design system data Documentation Share Preview Publish Pa…" at bounding box center [501, 288] width 1002 height 577
click at [991, 105] on button "button" at bounding box center [989, 102] width 20 height 20
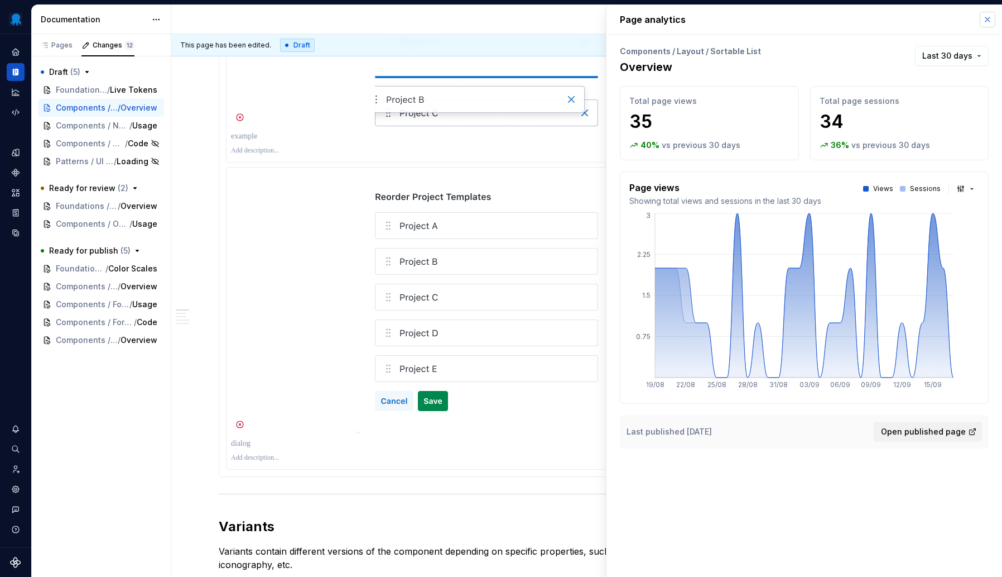
click at [990, 20] on button "button" at bounding box center [988, 20] width 16 height 16
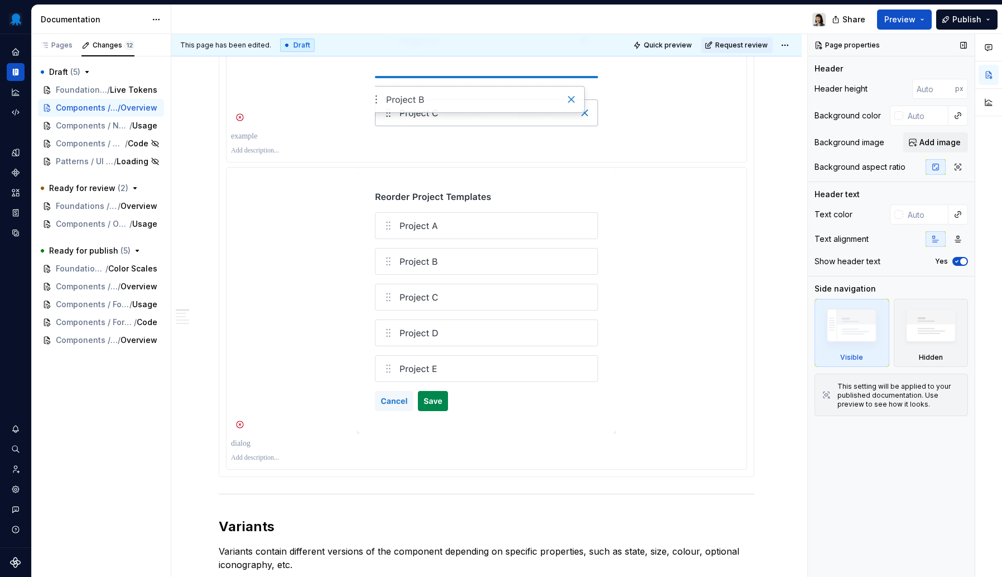
type textarea "*"
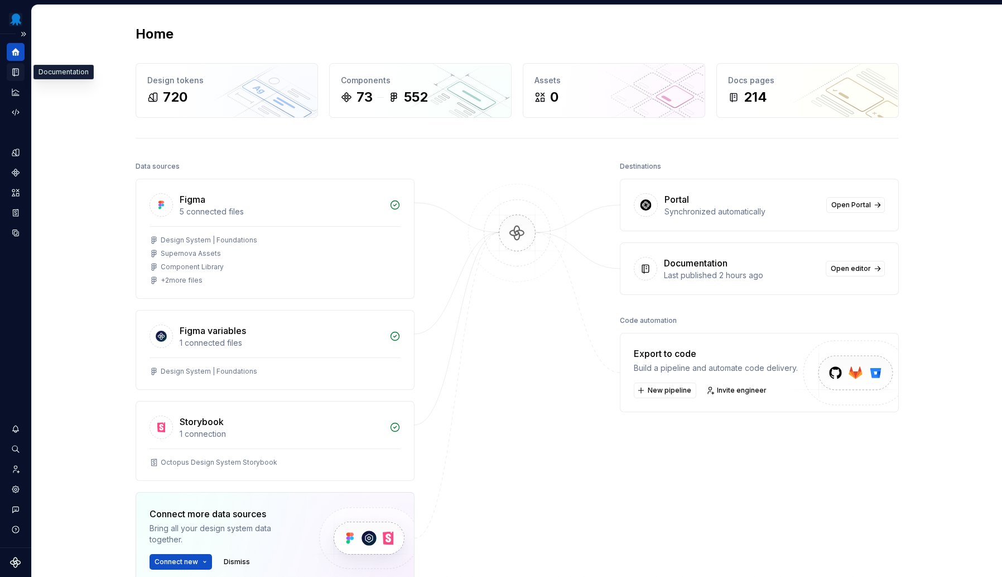
click at [18, 76] on icon "Documentation" at bounding box center [16, 72] width 10 height 10
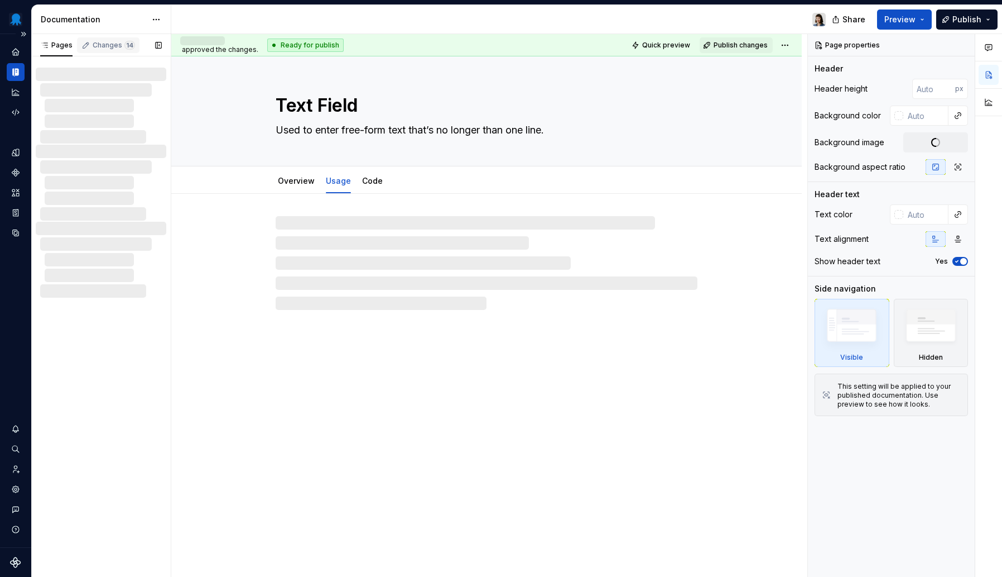
click at [105, 50] on div "Changes 14" at bounding box center [108, 45] width 63 height 16
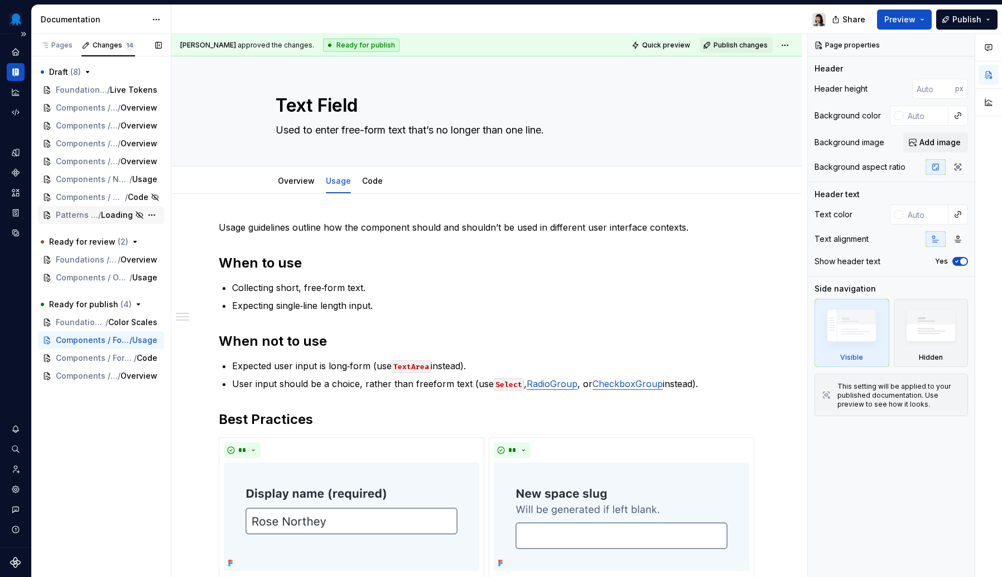
click at [100, 217] on span "/" at bounding box center [99, 214] width 3 height 11
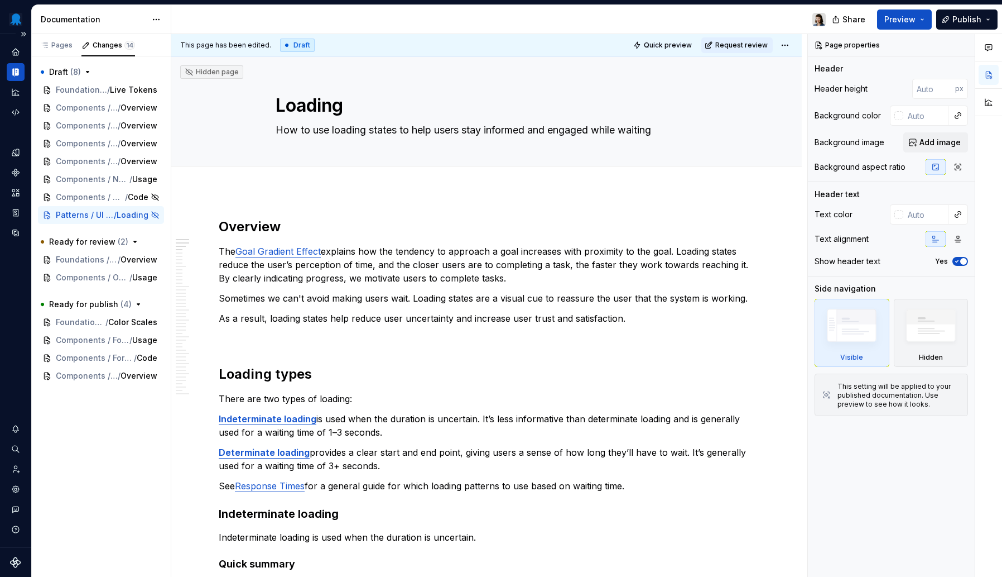
type textarea "*"
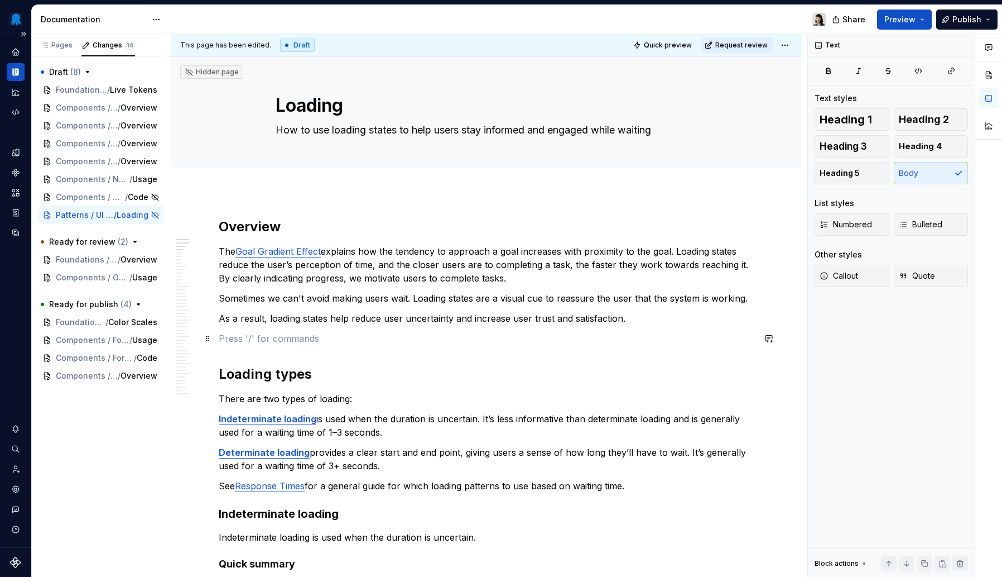
click at [356, 341] on p at bounding box center [487, 338] width 536 height 13
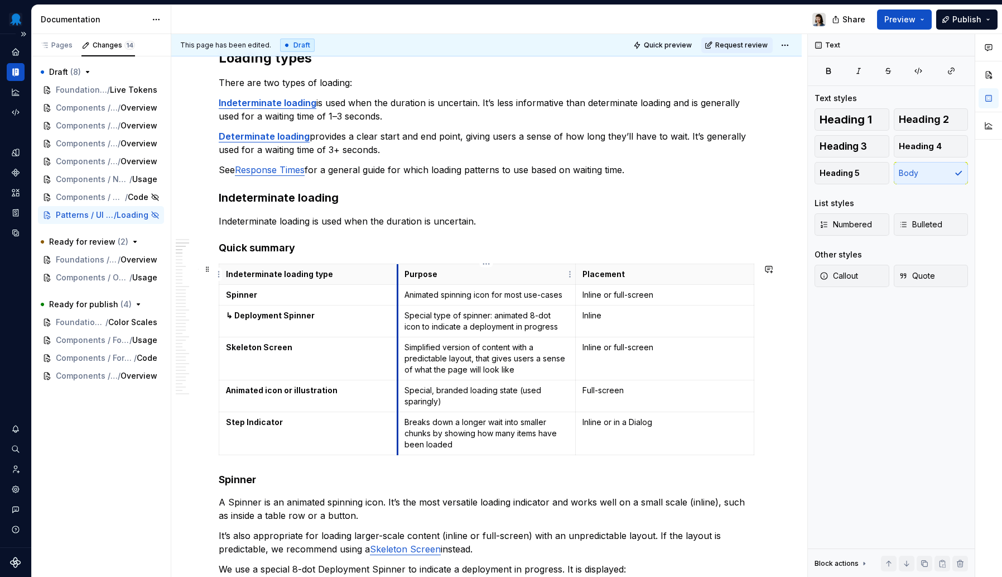
scroll to position [117, 0]
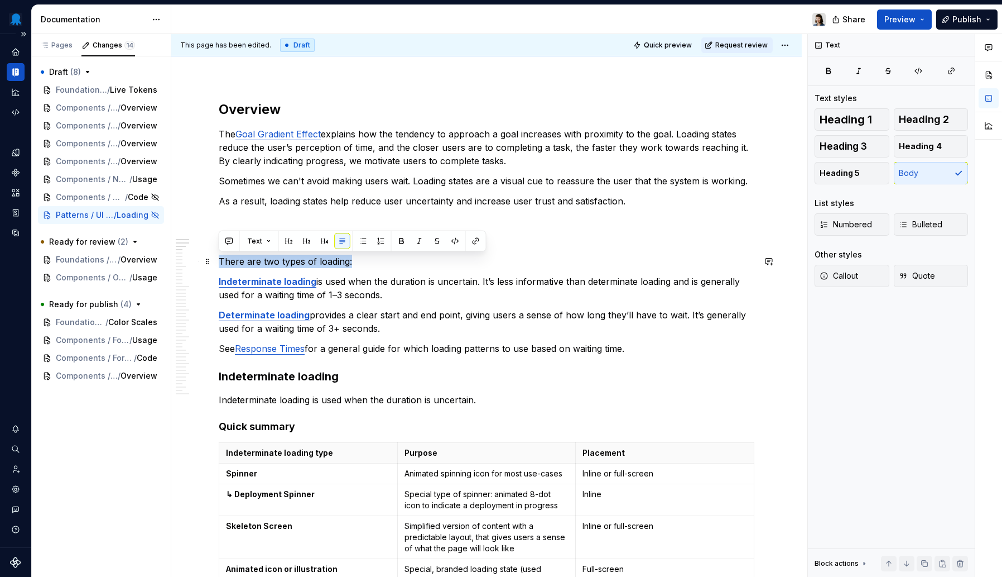
drag, startPoint x: 352, startPoint y: 261, endPoint x: 219, endPoint y: 267, distance: 133.0
click at [219, 267] on p "There are two types of loading:" at bounding box center [487, 261] width 536 height 13
click at [223, 243] on button "button" at bounding box center [230, 241] width 16 height 16
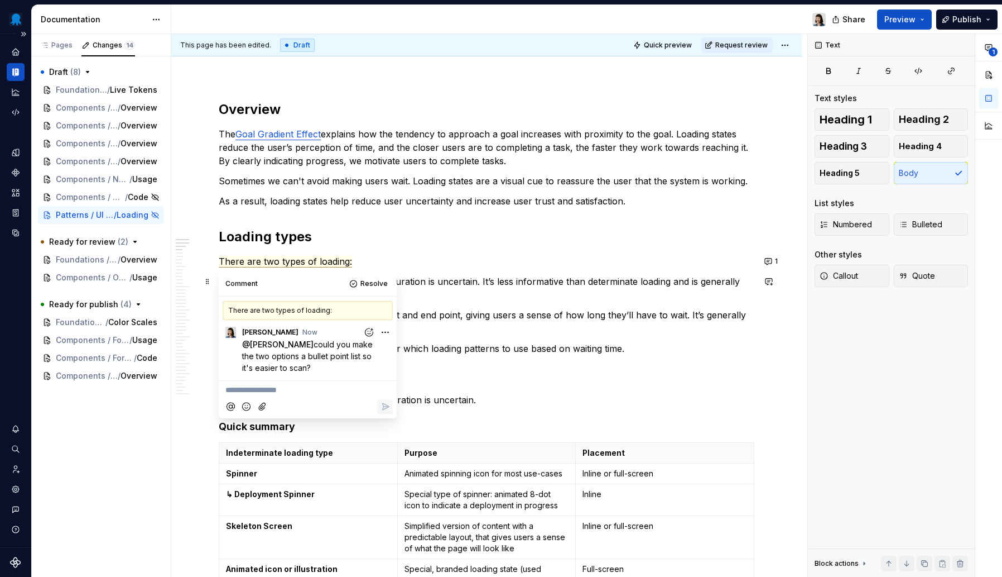
click at [509, 286] on p "Indeterminate loading is used when the duration is uncertain. It’s less informa…" at bounding box center [487, 288] width 536 height 27
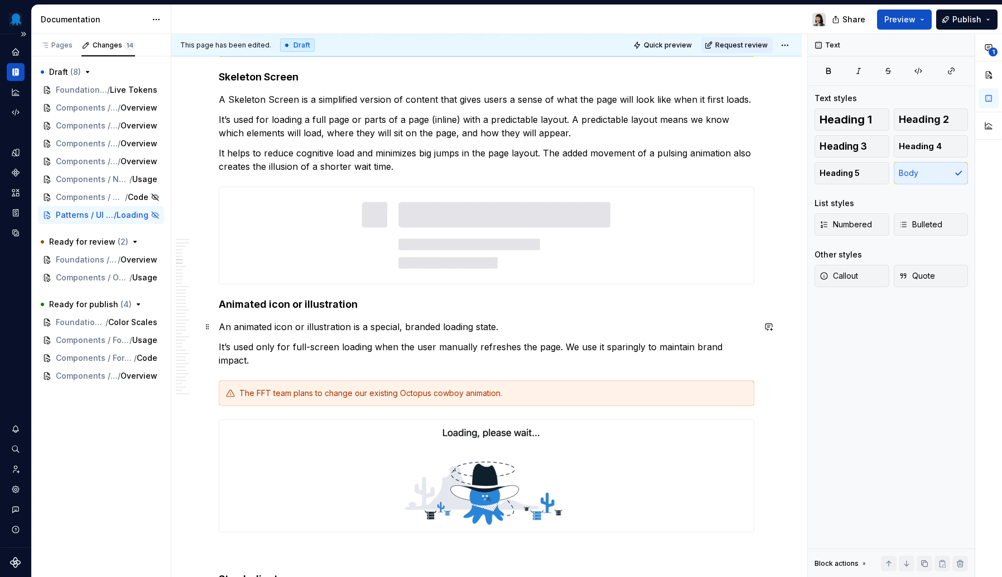
scroll to position [1122, 0]
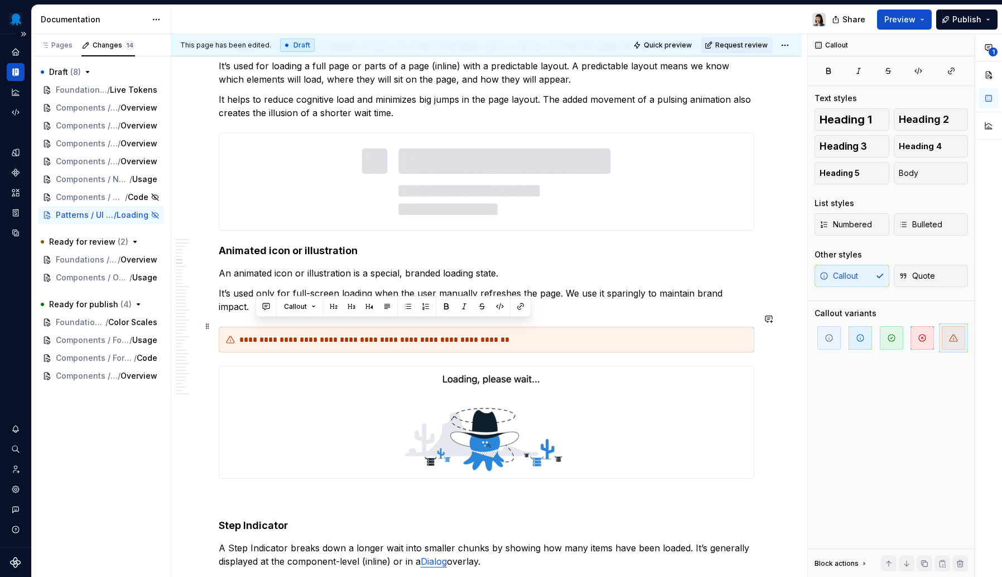
drag, startPoint x: 255, startPoint y: 325, endPoint x: 289, endPoint y: 327, distance: 34.1
click at [289, 334] on div "**********" at bounding box center [493, 339] width 508 height 11
click at [272, 308] on button "button" at bounding box center [266, 307] width 16 height 16
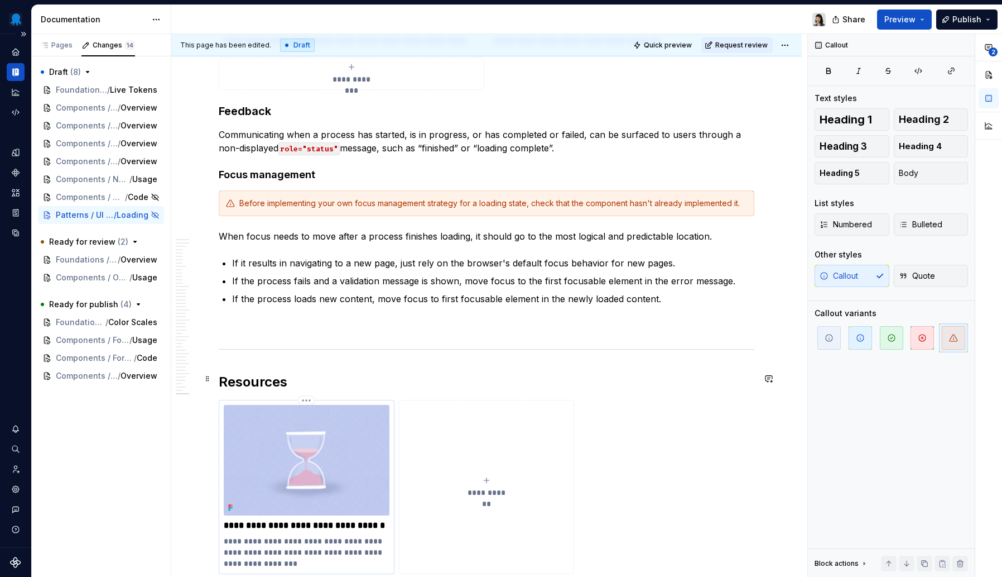
scroll to position [10157, 0]
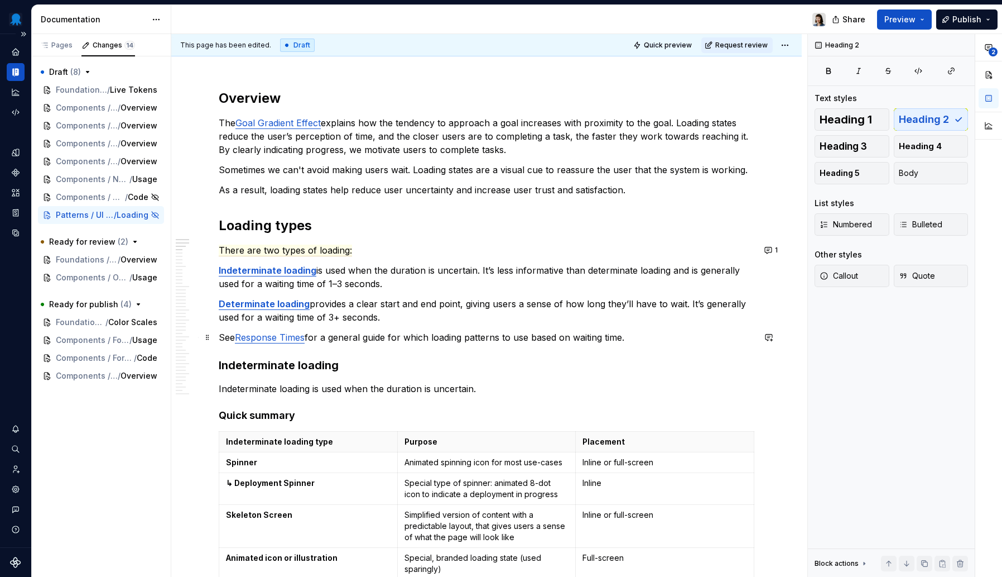
scroll to position [102, 0]
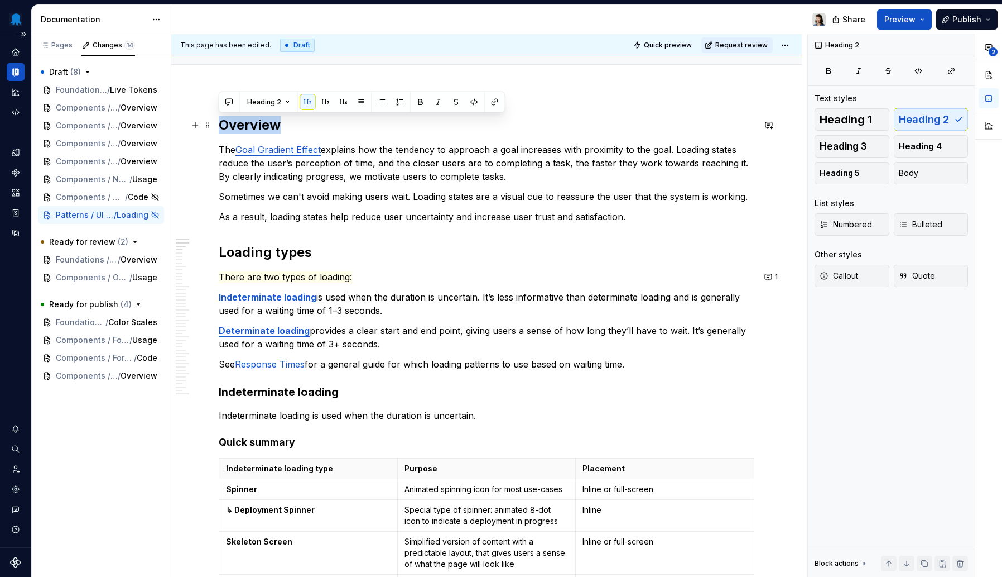
drag, startPoint x: 277, startPoint y: 125, endPoint x: 214, endPoint y: 126, distance: 63.1
click at [234, 105] on button "button" at bounding box center [230, 102] width 16 height 16
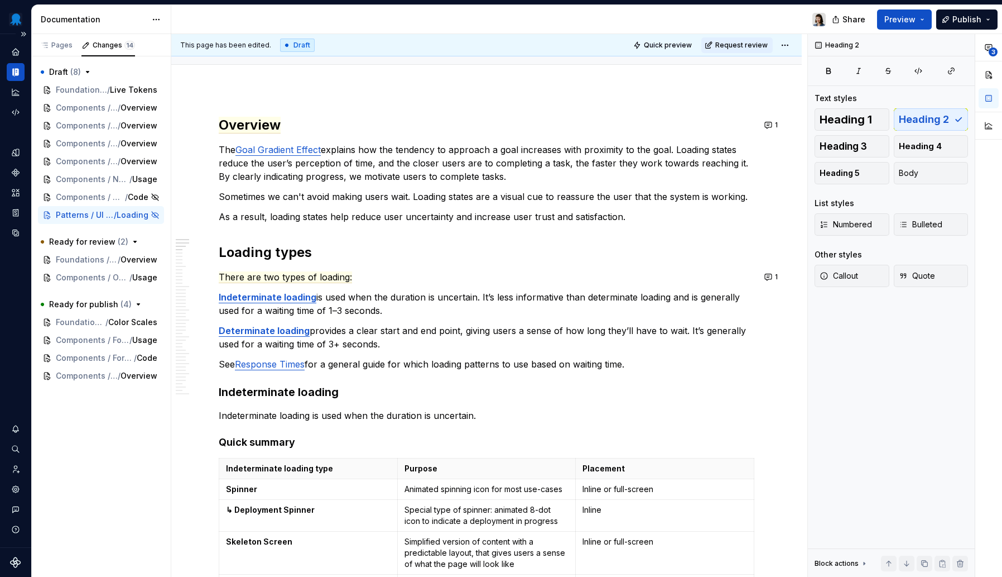
scroll to position [0, 0]
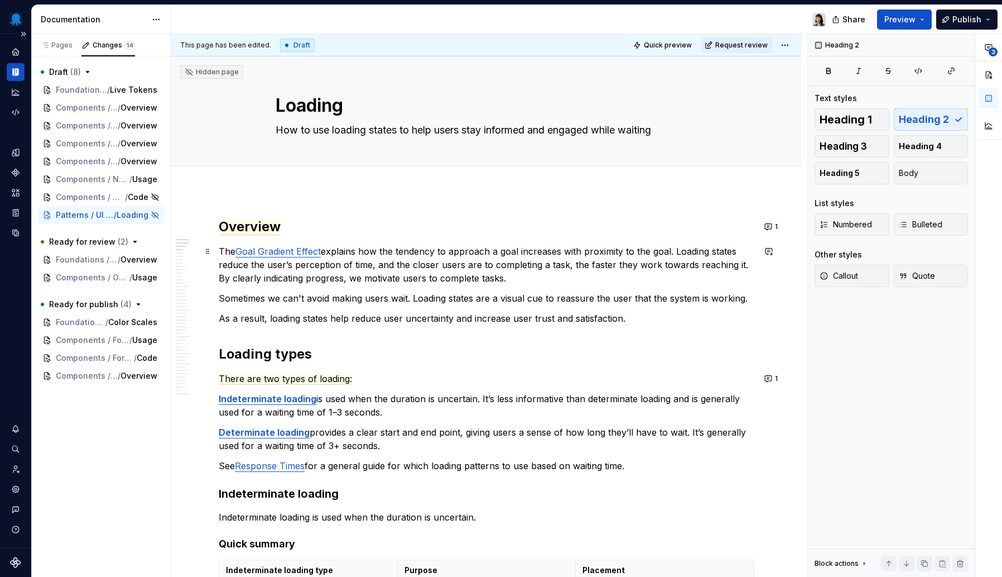
type textarea "*"
click at [271, 231] on span "Overview" at bounding box center [250, 226] width 62 height 17
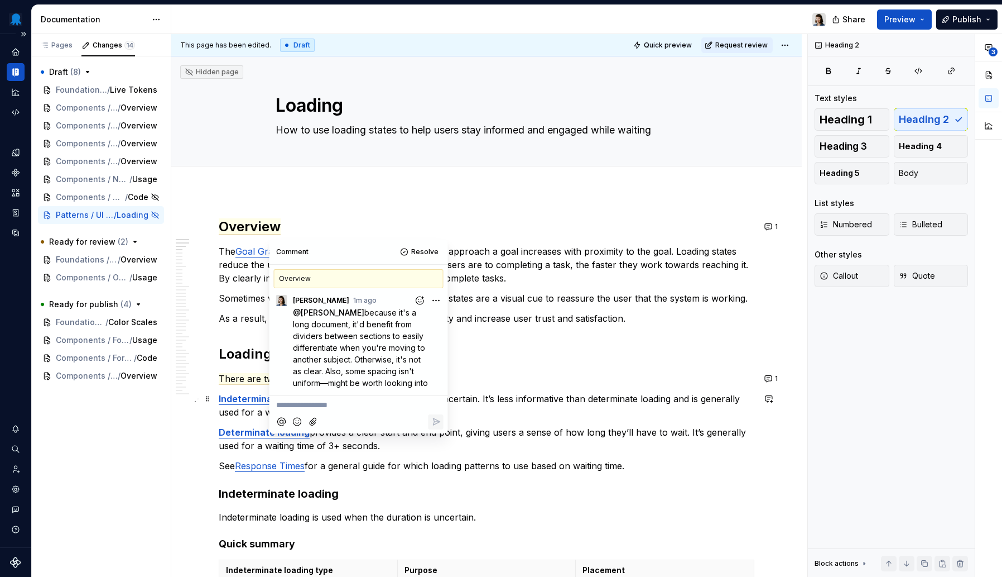
click at [330, 404] on p "**********" at bounding box center [358, 405] width 165 height 12
click at [299, 432] on icon "Add emoji" at bounding box center [297, 434] width 11 height 11
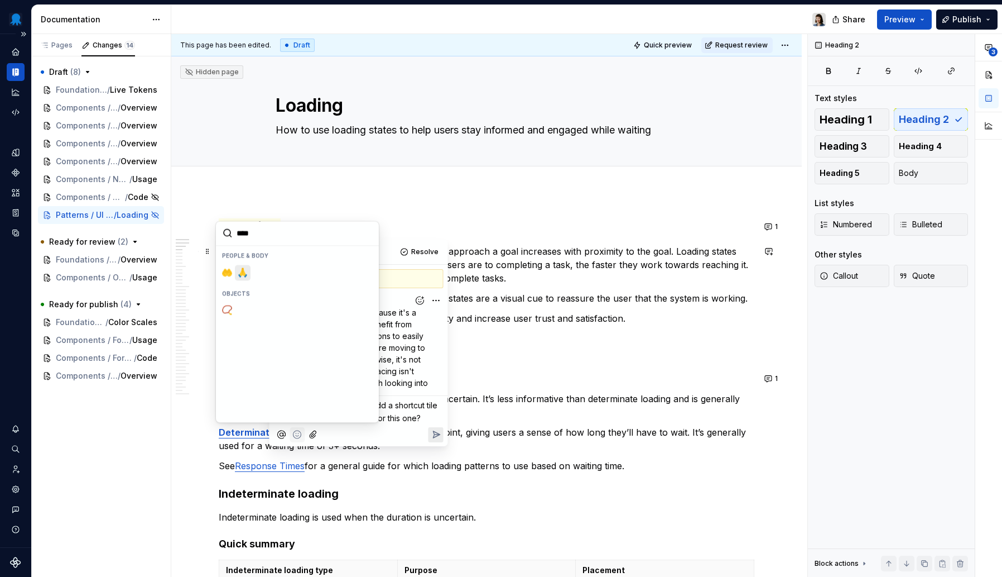
click at [243, 268] on span "🙏" at bounding box center [242, 272] width 9 height 11
type input "****"
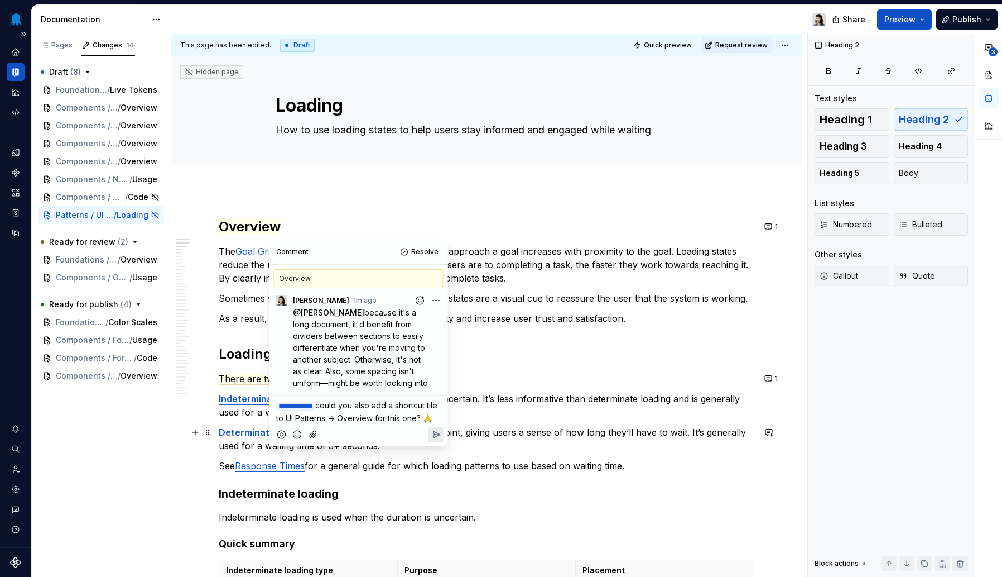
click at [435, 437] on div at bounding box center [359, 434] width 170 height 23
click at [431, 440] on icon "Reply" at bounding box center [435, 434] width 11 height 11
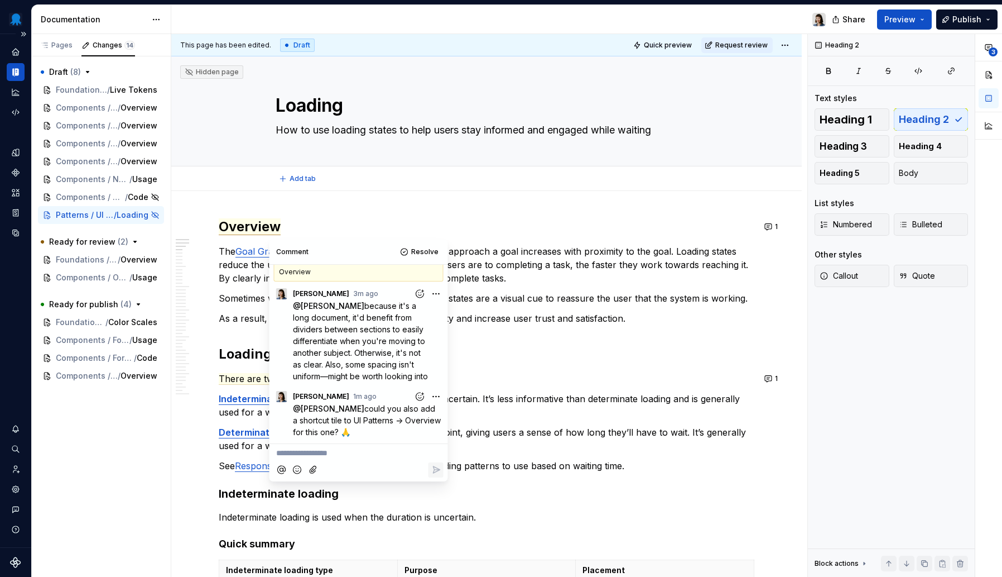
type textarea "*"
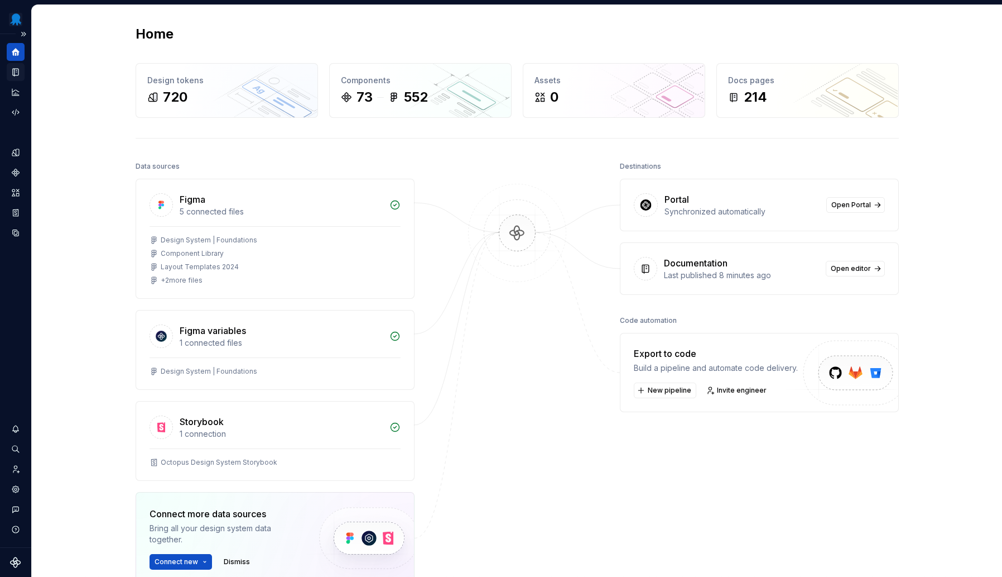
click at [12, 74] on icon "Documentation" at bounding box center [16, 72] width 10 height 10
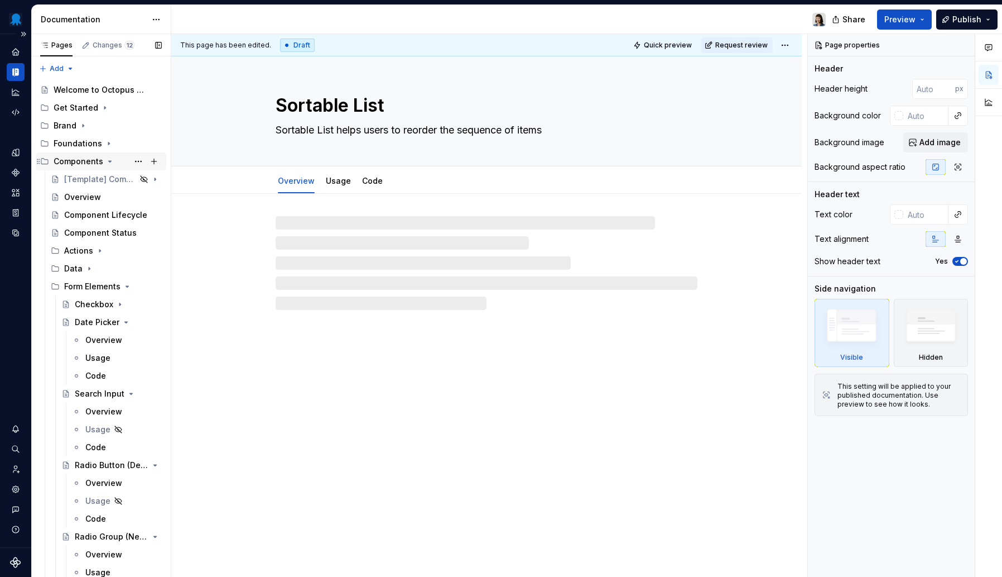
click at [107, 164] on icon "Page tree" at bounding box center [109, 161] width 9 height 9
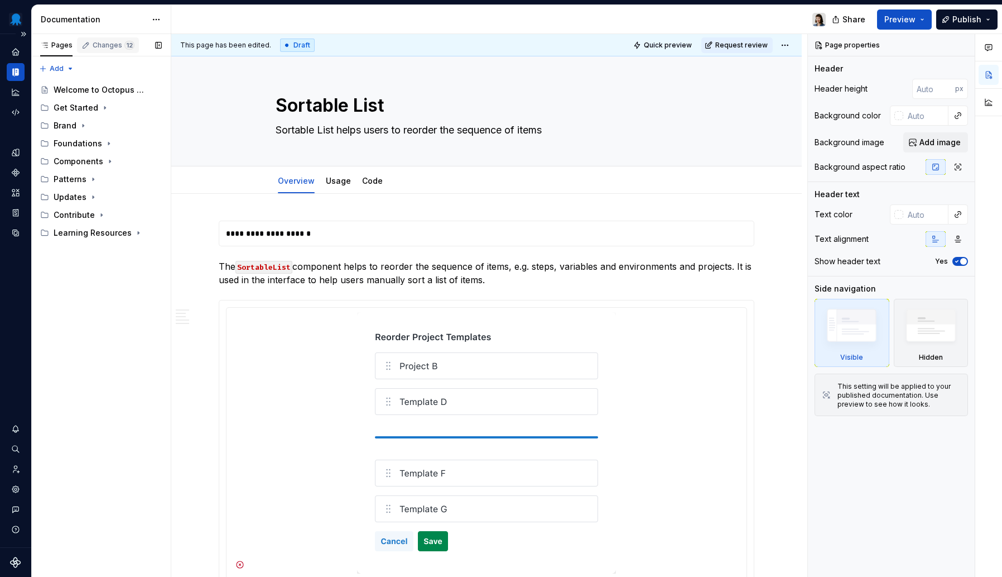
click at [117, 49] on div "Changes 12" at bounding box center [114, 45] width 42 height 9
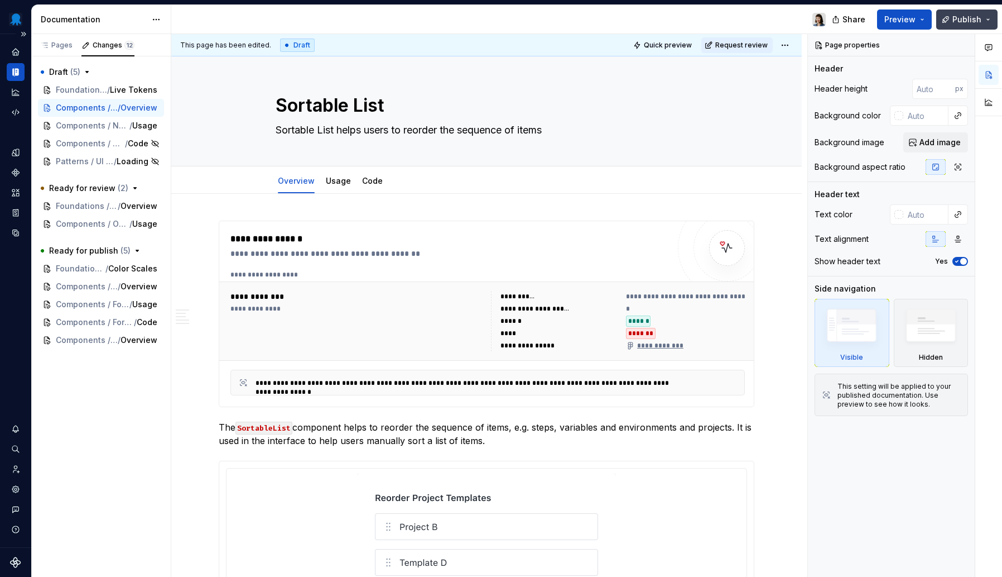
click at [969, 22] on span "Publish" at bounding box center [967, 19] width 29 height 11
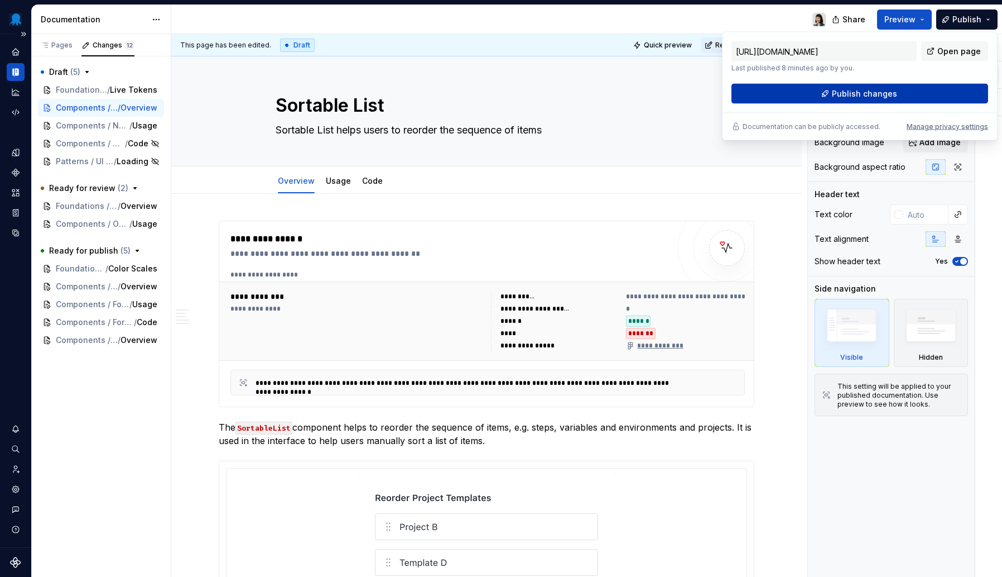
click at [892, 91] on span "Publish changes" at bounding box center [864, 93] width 65 height 11
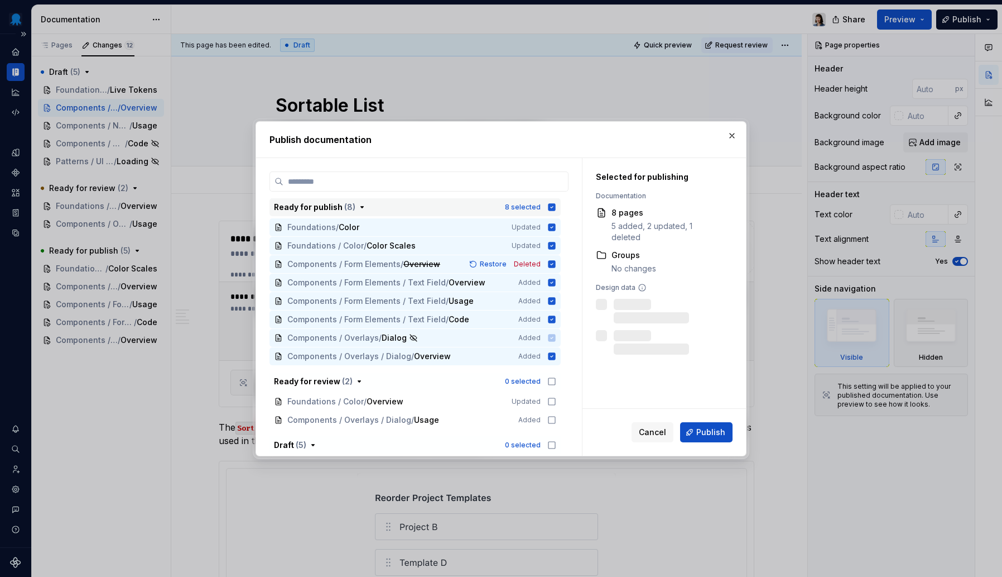
click at [551, 203] on icon "button" at bounding box center [552, 207] width 9 height 9
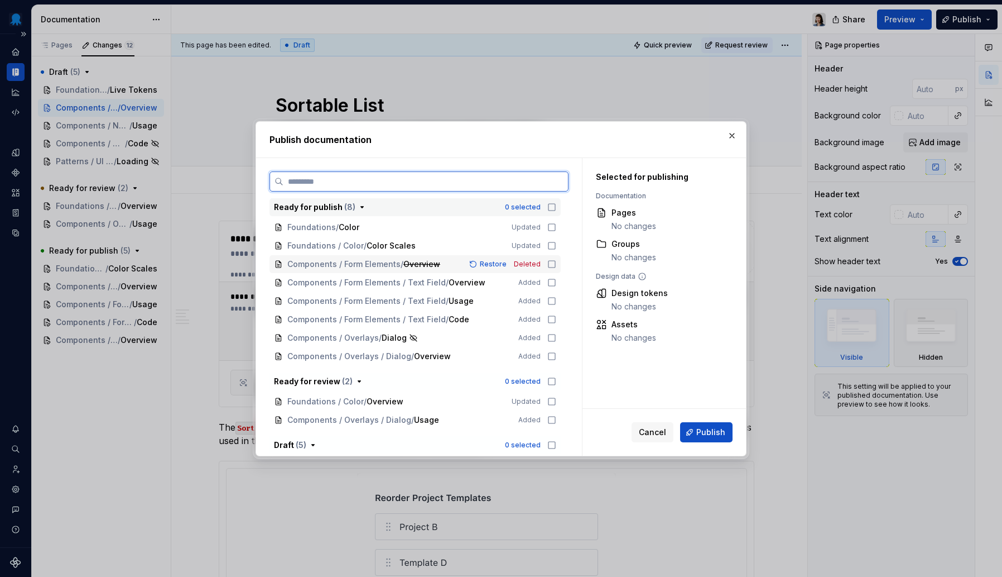
click at [553, 263] on icon at bounding box center [552, 264] width 9 height 9
click at [551, 281] on icon at bounding box center [552, 282] width 9 height 9
click at [550, 297] on icon at bounding box center [552, 300] width 7 height 7
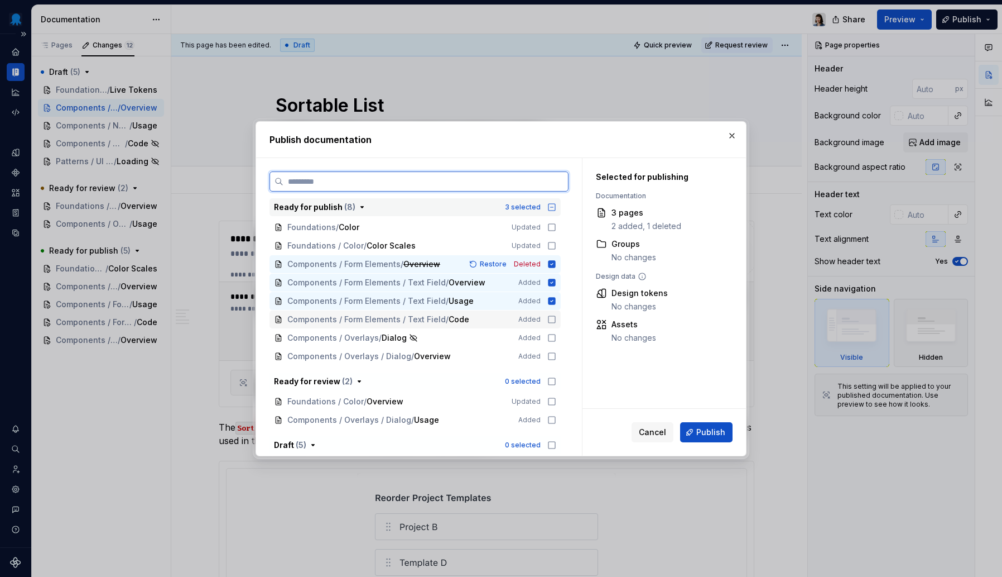
click at [551, 317] on icon at bounding box center [552, 319] width 9 height 9
click at [706, 435] on span "Publish" at bounding box center [711, 431] width 29 height 11
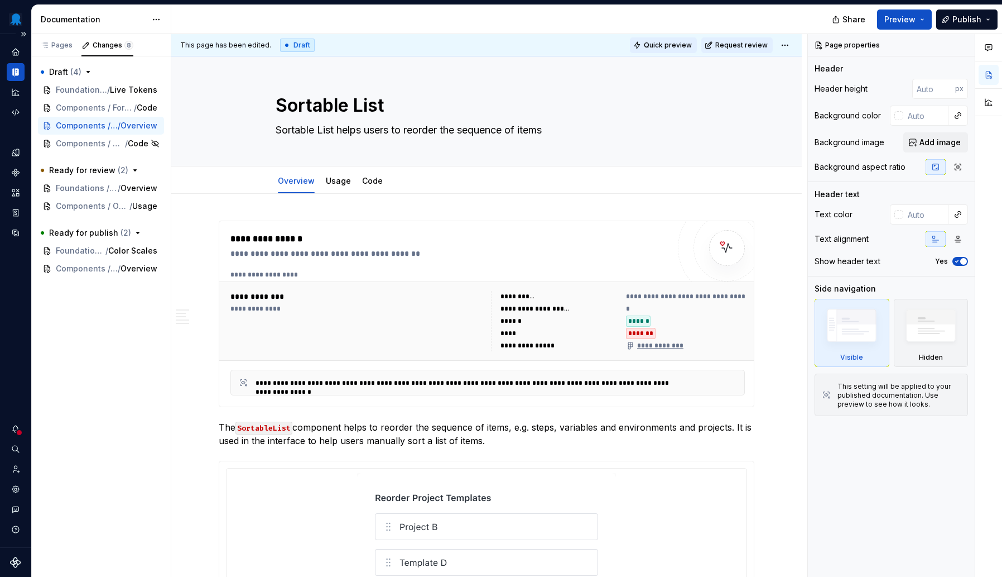
type textarea "*"
